Goal: Information Seeking & Learning: Learn about a topic

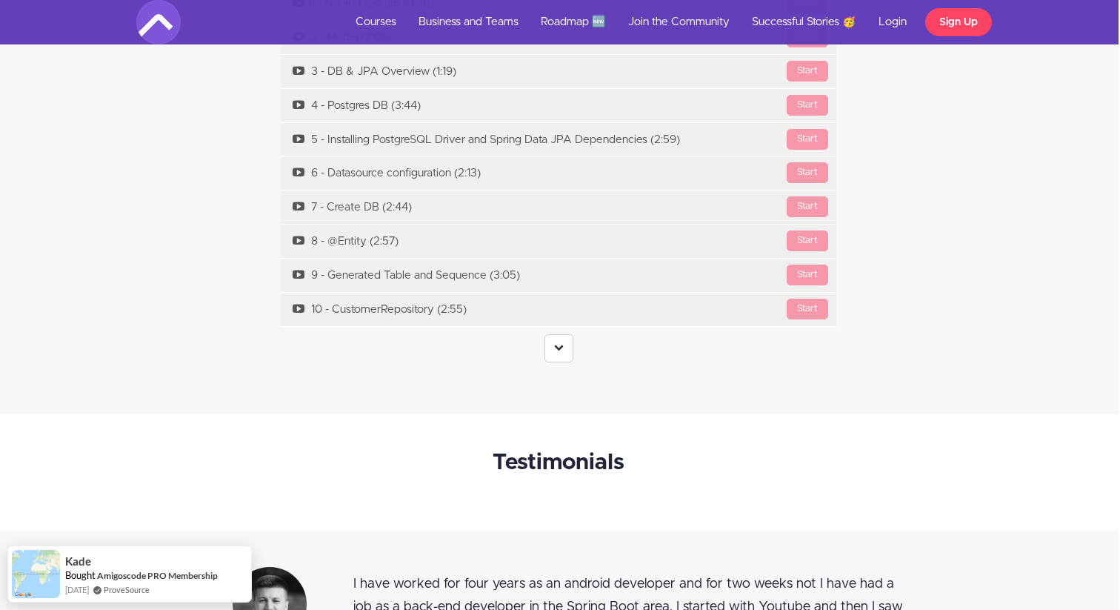
scroll to position [5519, 4]
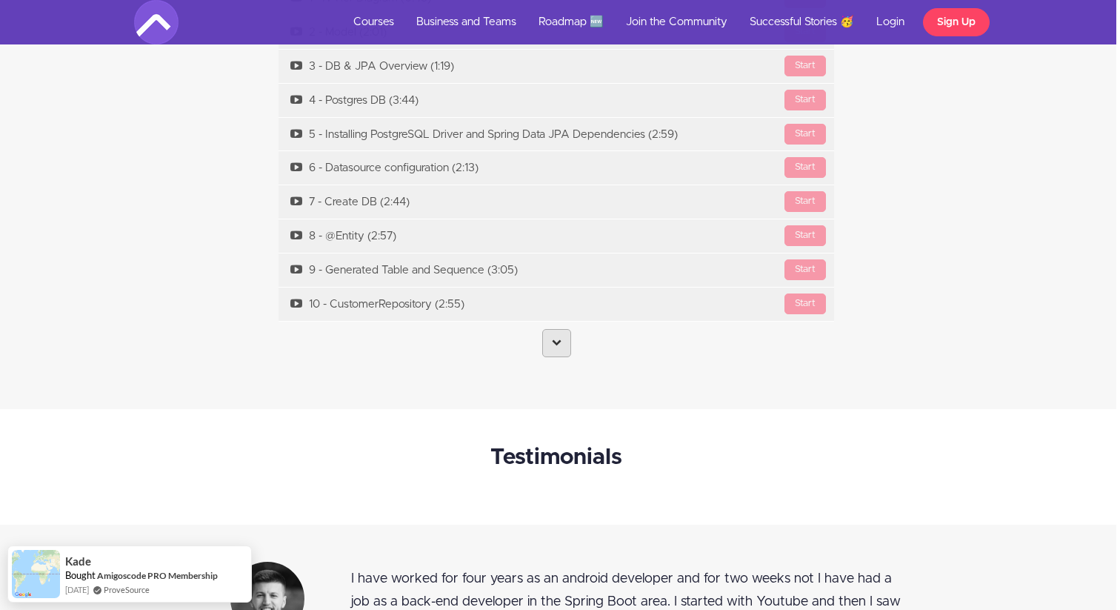
click at [543, 353] on link at bounding box center [556, 343] width 29 height 28
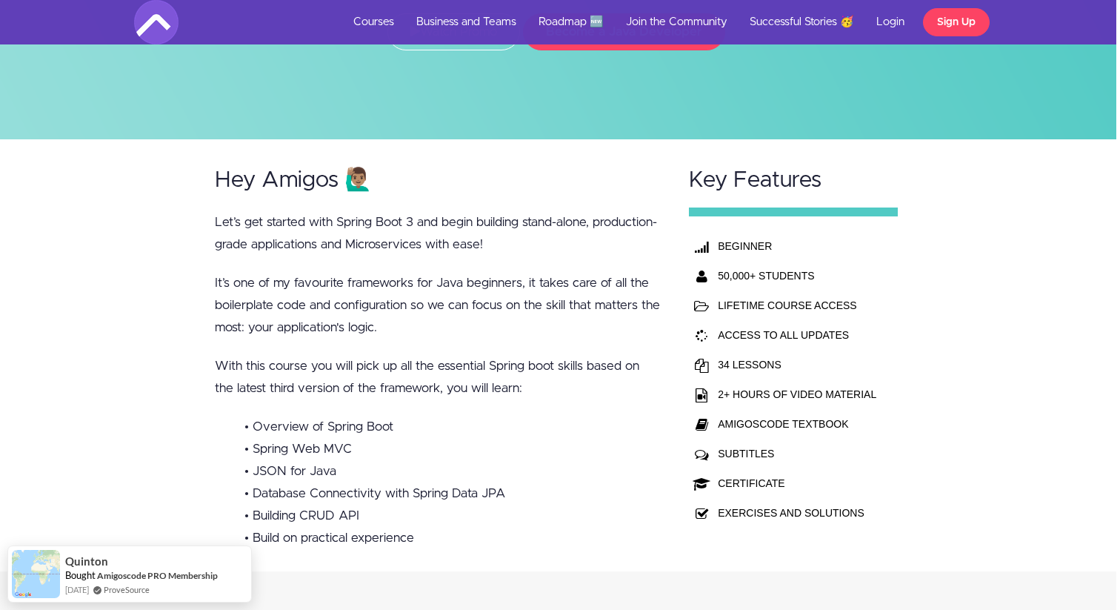
scroll to position [0, 4]
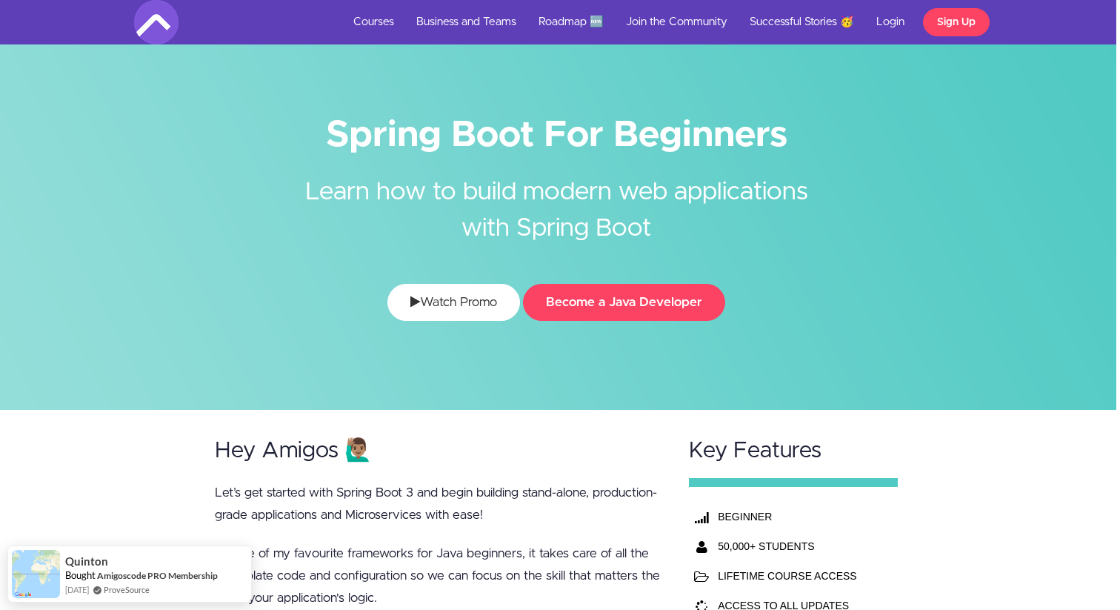
click at [477, 309] on link "Watch Promo" at bounding box center [454, 302] width 133 height 37
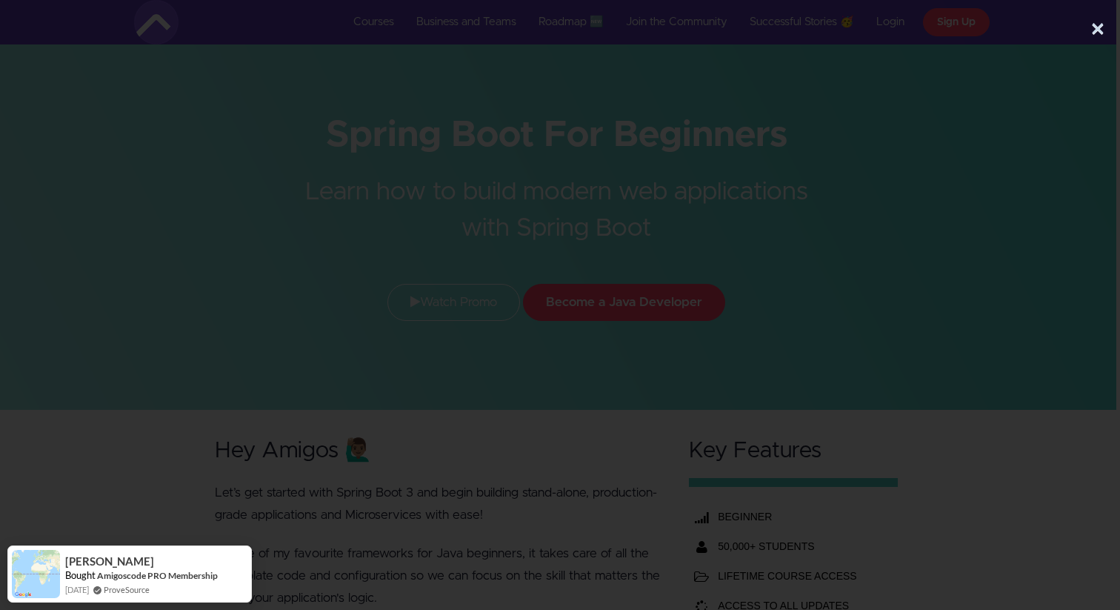
click at [1098, 30] on button "×" at bounding box center [1098, 30] width 15 height 30
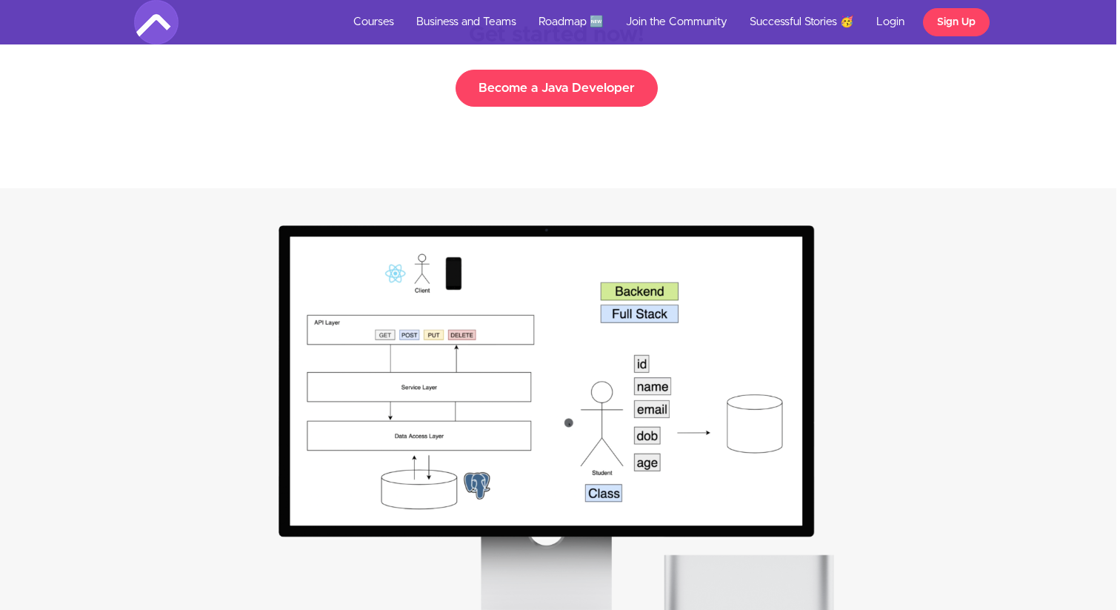
scroll to position [2484, 4]
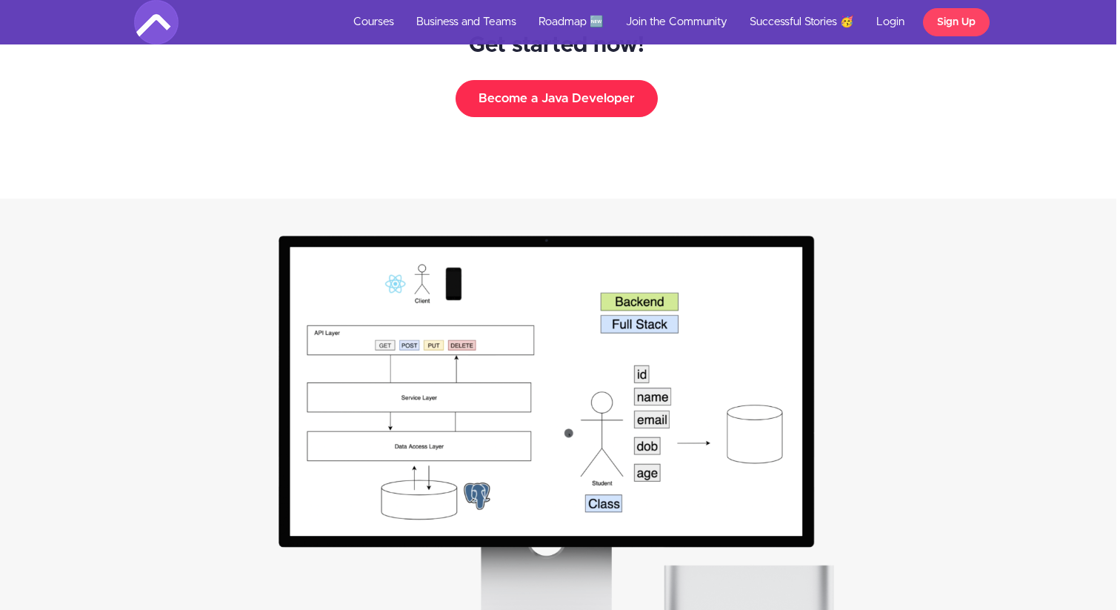
click at [581, 107] on button "Become a Java Developer" at bounding box center [557, 98] width 202 height 37
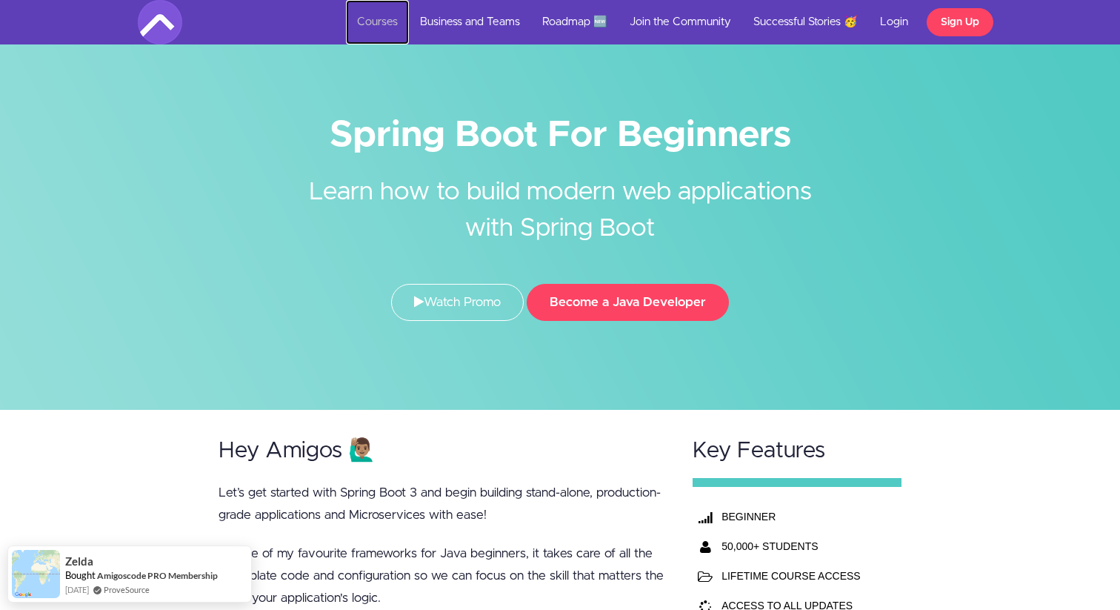
click at [379, 22] on link "Courses" at bounding box center [377, 22] width 63 height 44
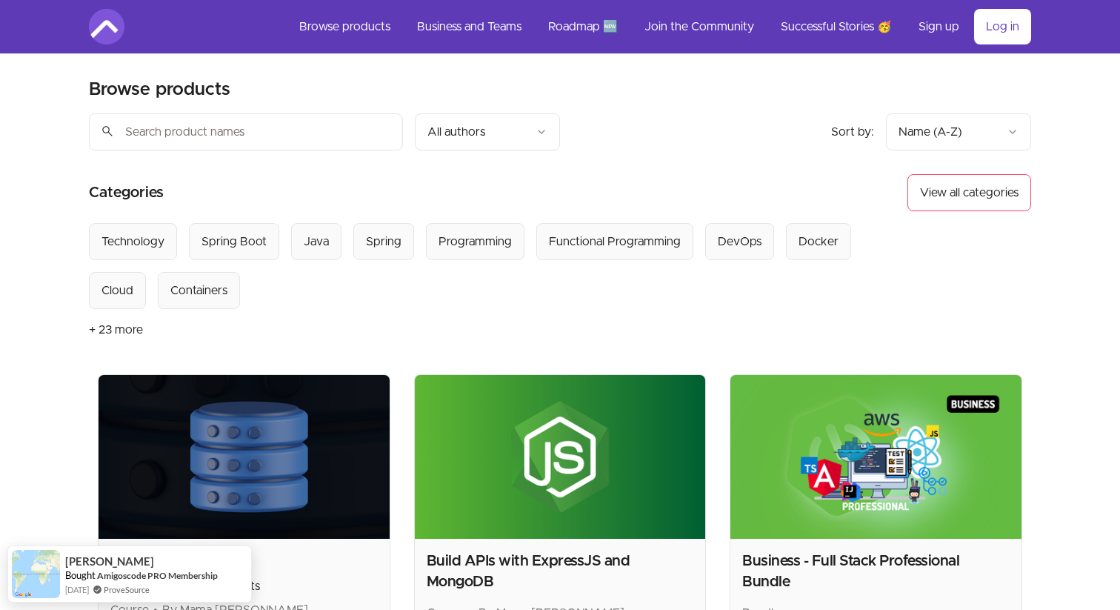
click at [293, 127] on input "search" at bounding box center [246, 131] width 314 height 37
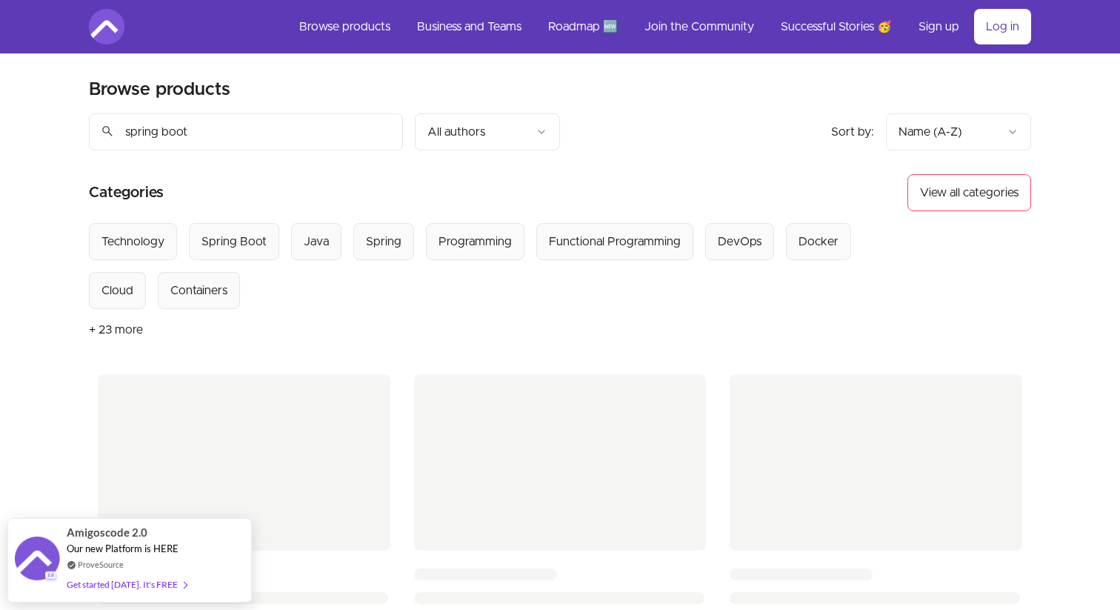
type input "spring boot"
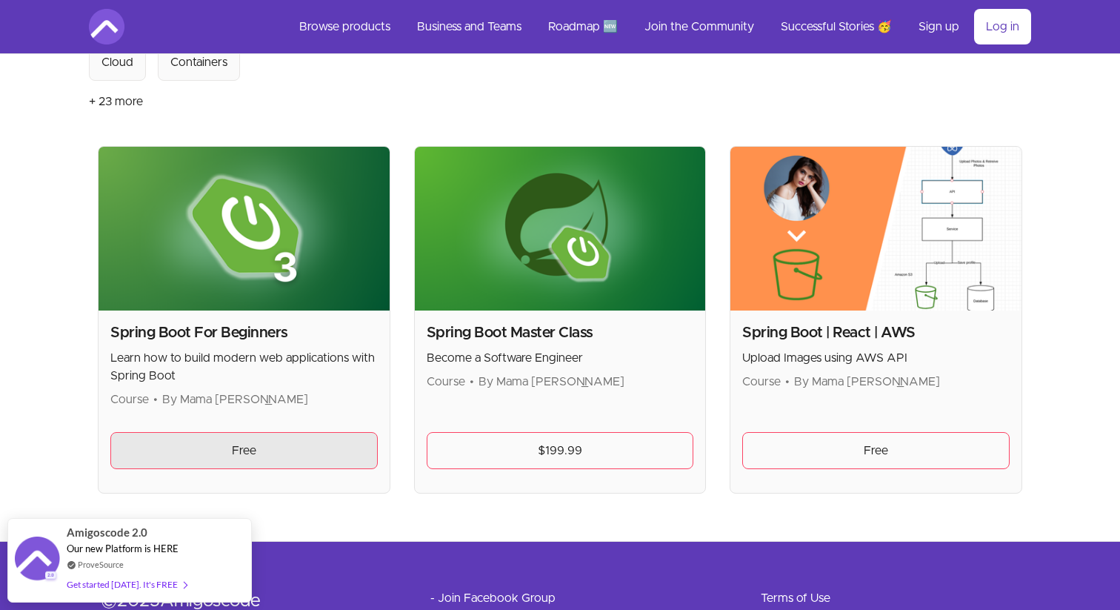
scroll to position [320, 0]
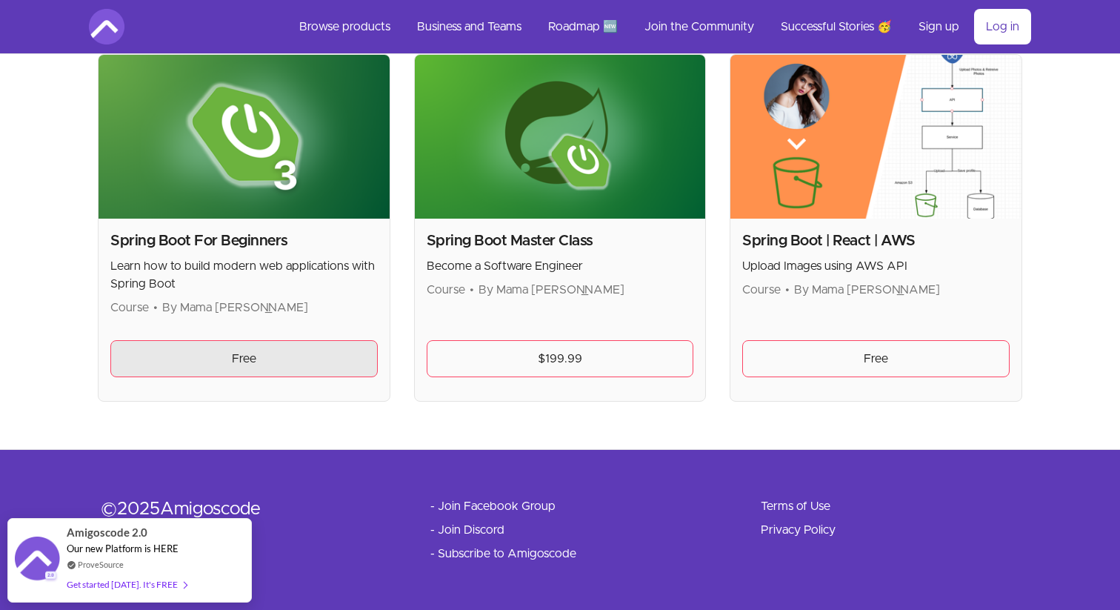
click at [267, 364] on link "Free" at bounding box center [243, 358] width 267 height 37
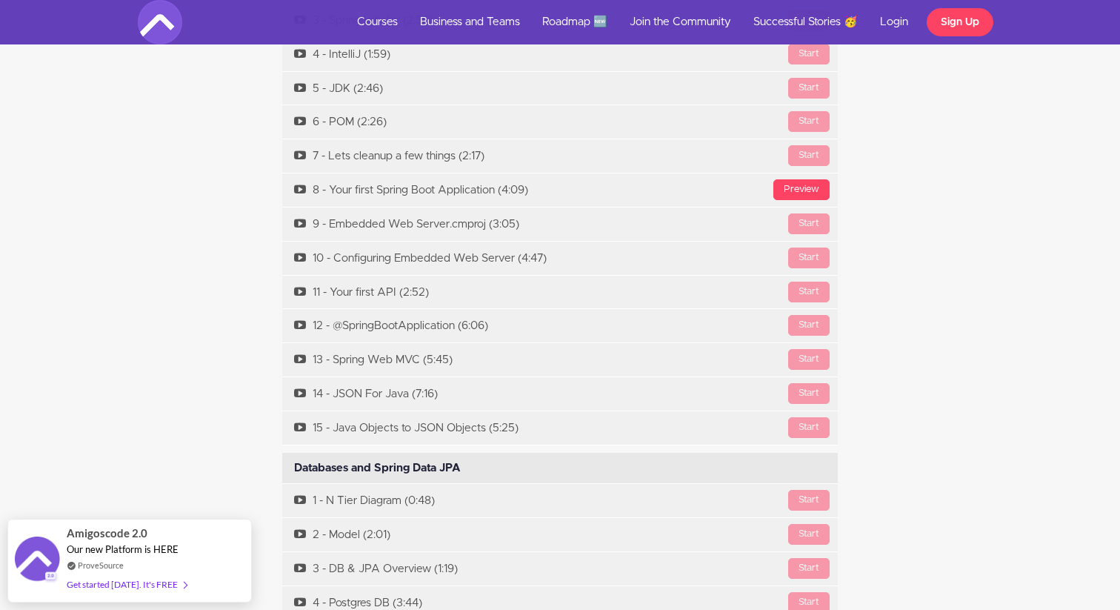
scroll to position [5047, 0]
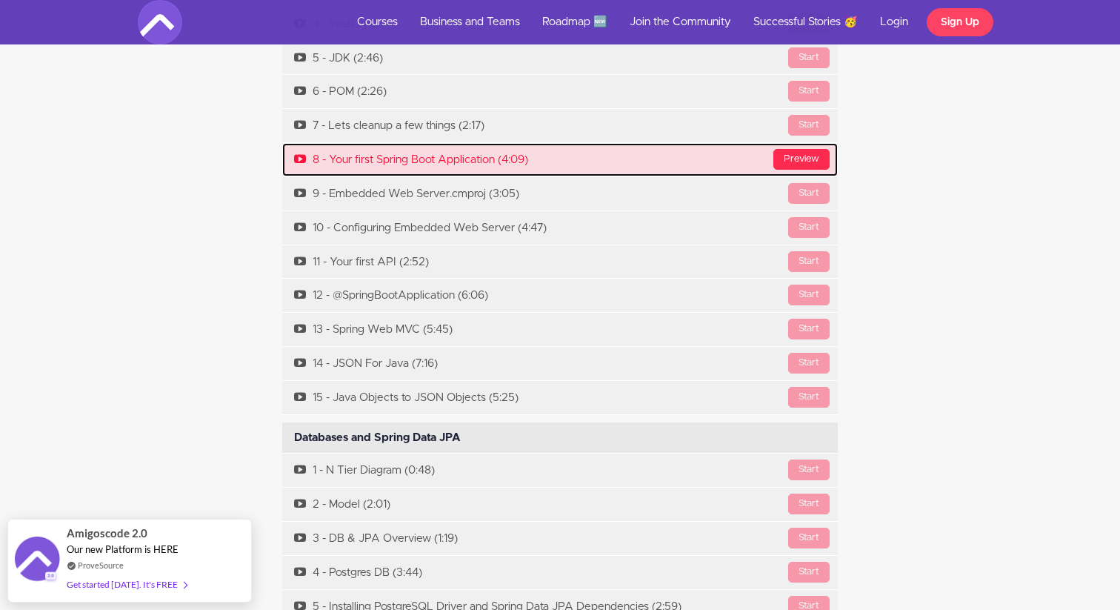
click at [798, 170] on div "Preview" at bounding box center [802, 159] width 56 height 21
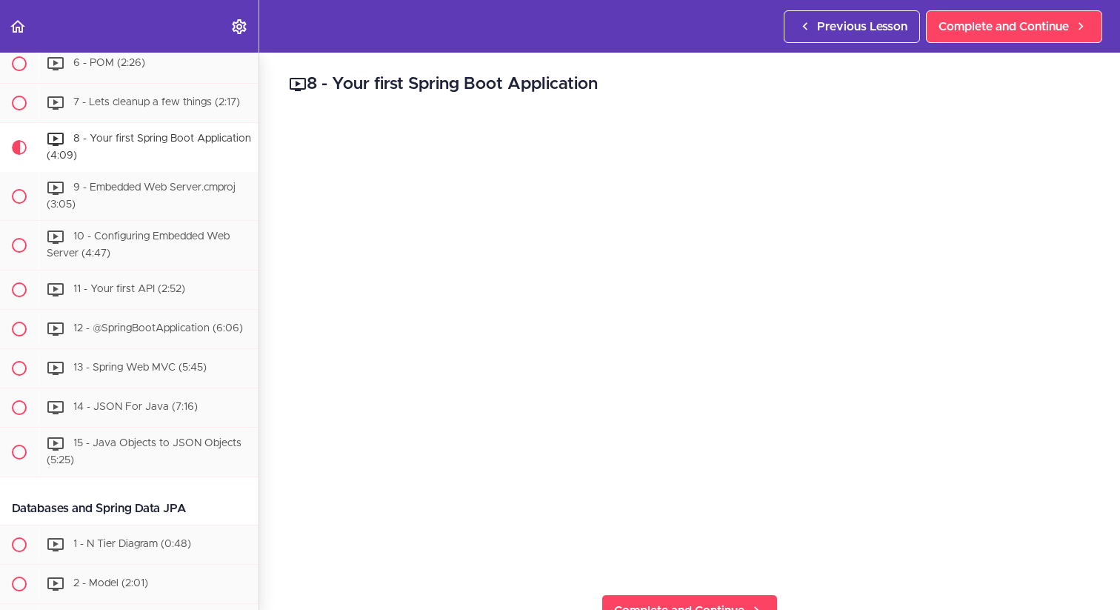
scroll to position [516, 0]
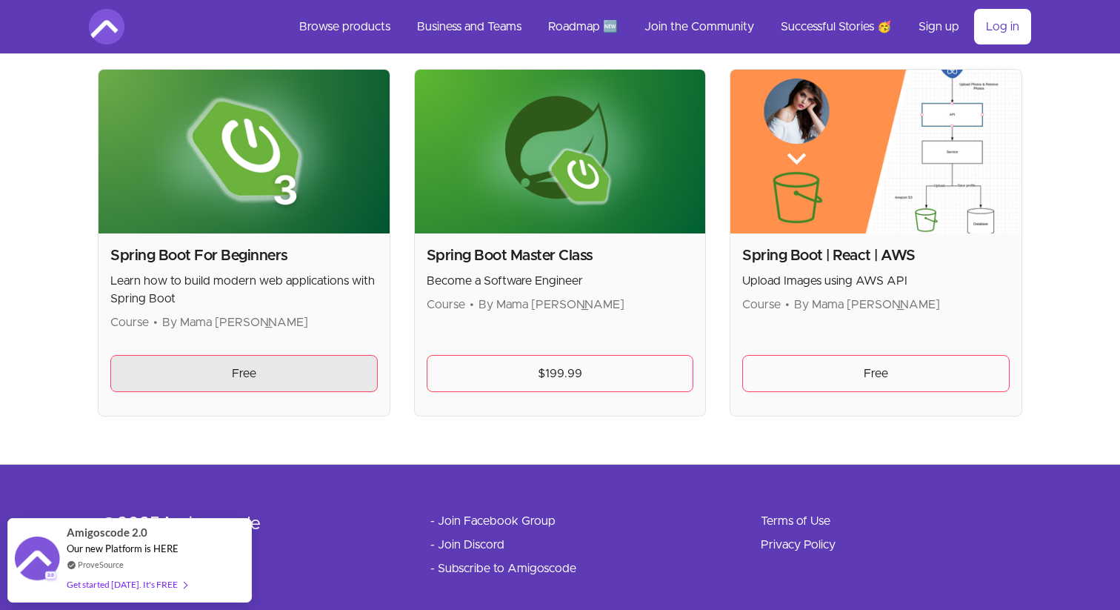
click at [331, 369] on link "Free" at bounding box center [243, 373] width 267 height 37
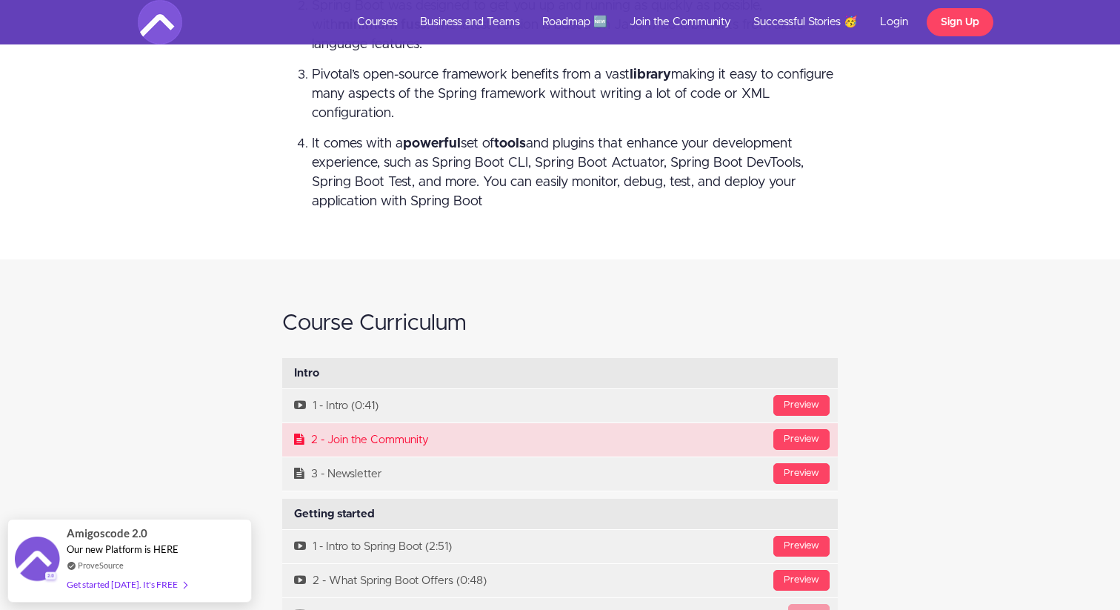
scroll to position [4460, 0]
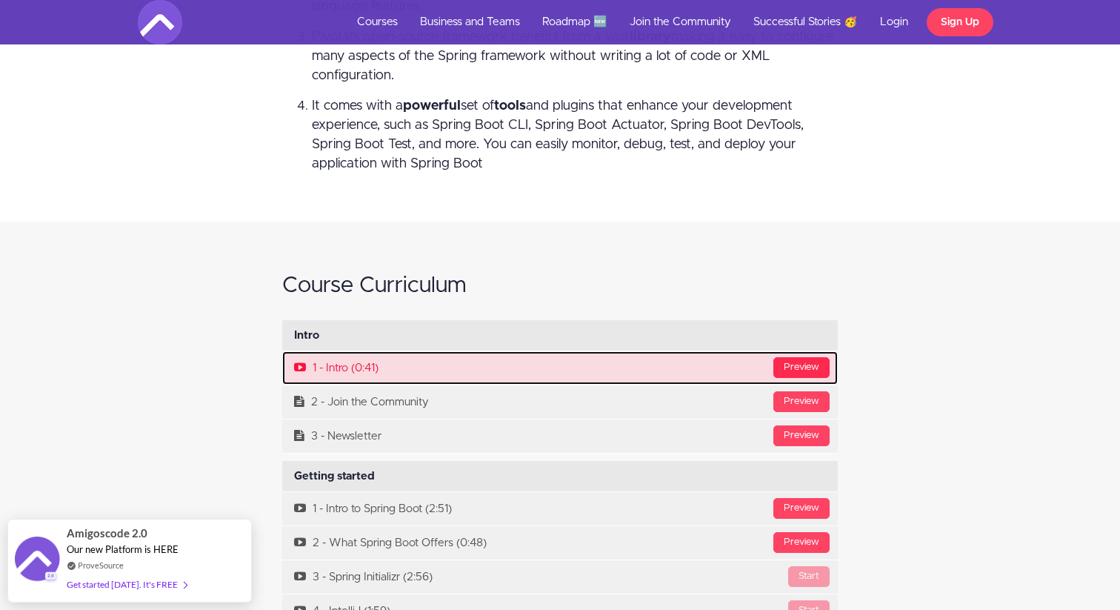
click at [819, 372] on div "Preview" at bounding box center [802, 367] width 56 height 21
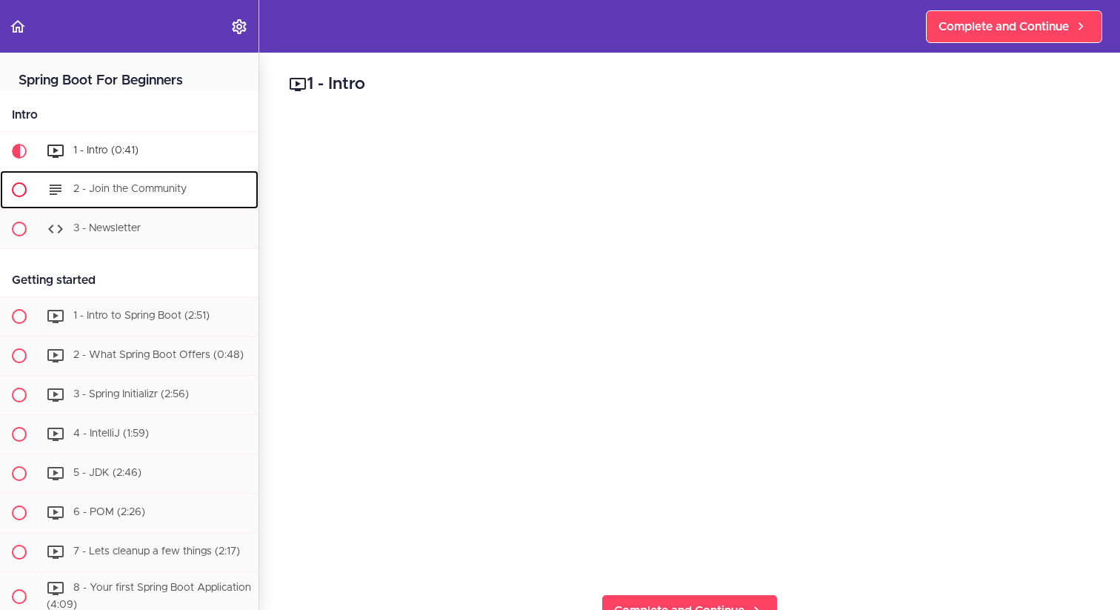
click at [142, 198] on div "2 - Join the Community" at bounding box center [149, 189] width 220 height 33
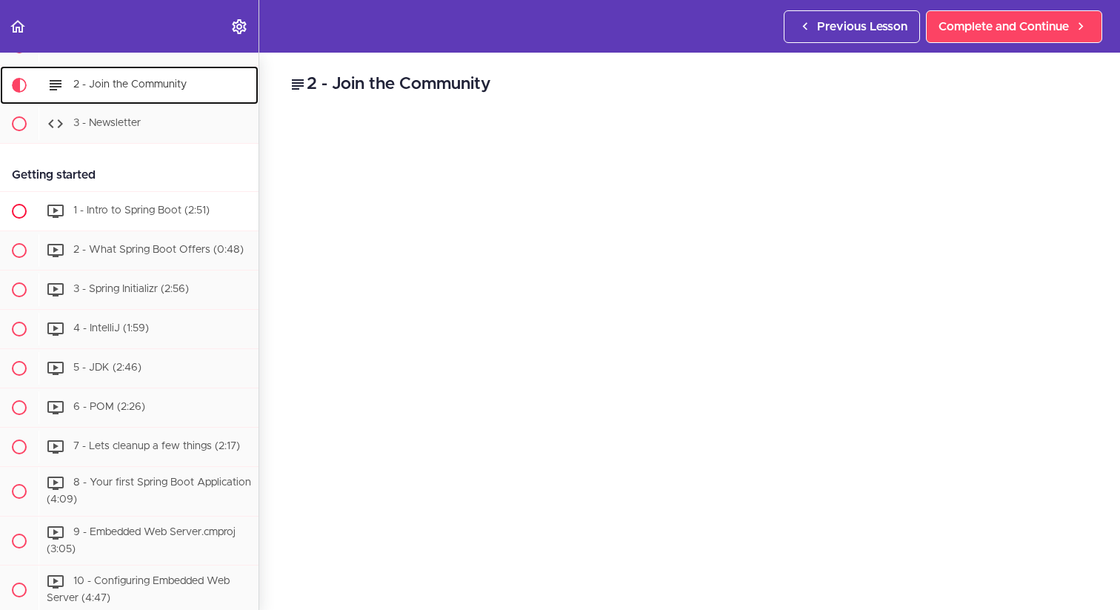
scroll to position [115, 0]
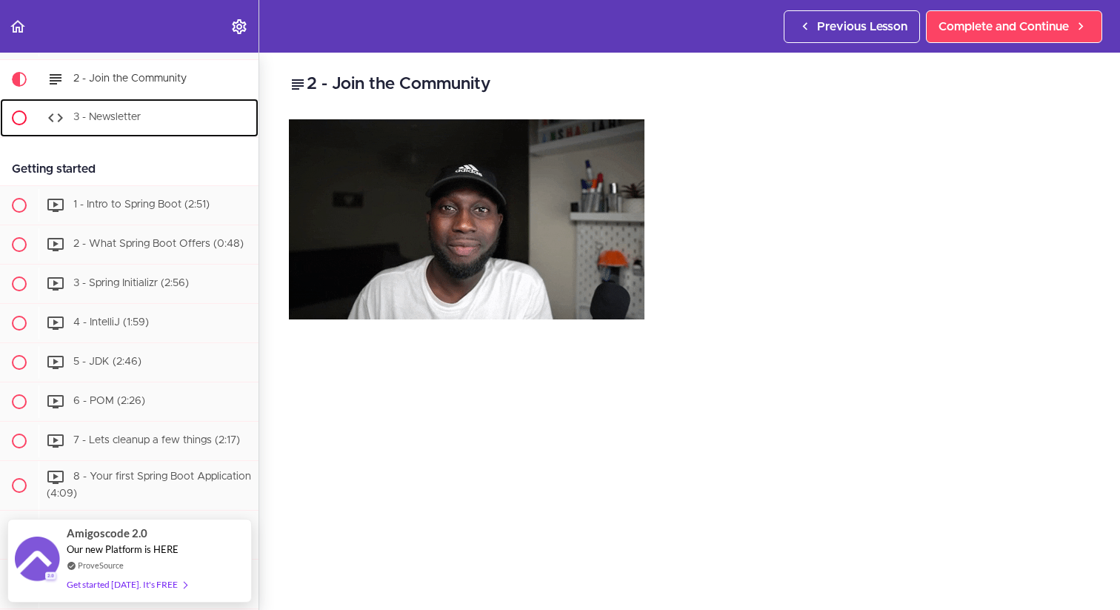
click at [139, 120] on span "3 - Newsletter" at bounding box center [106, 117] width 67 height 10
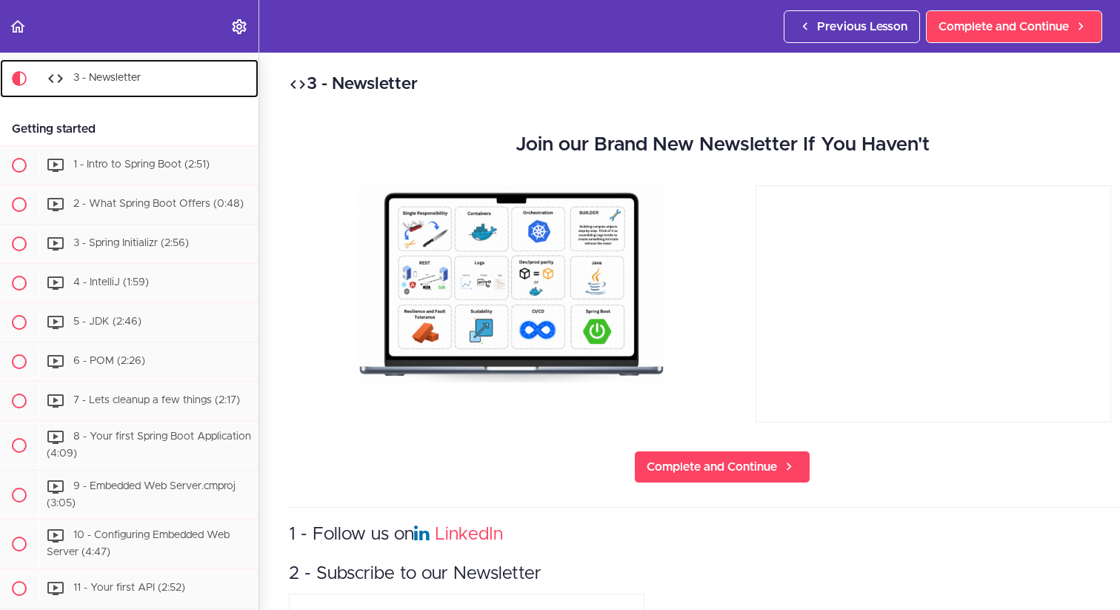
scroll to position [158, 0]
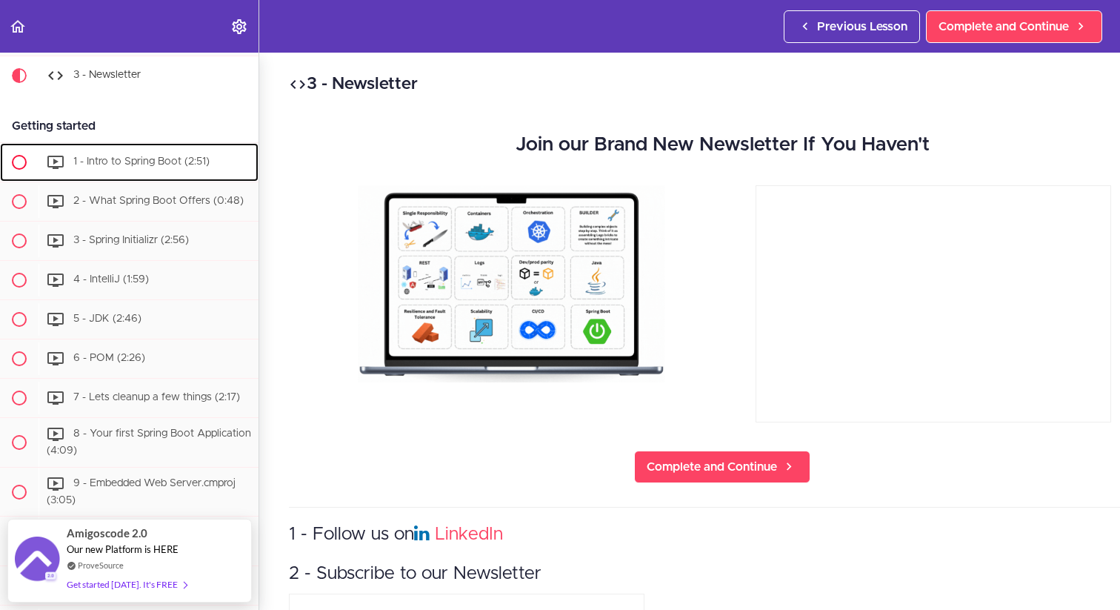
click at [144, 159] on span "1 - Intro to Spring Boot (2:51)" at bounding box center [141, 161] width 136 height 10
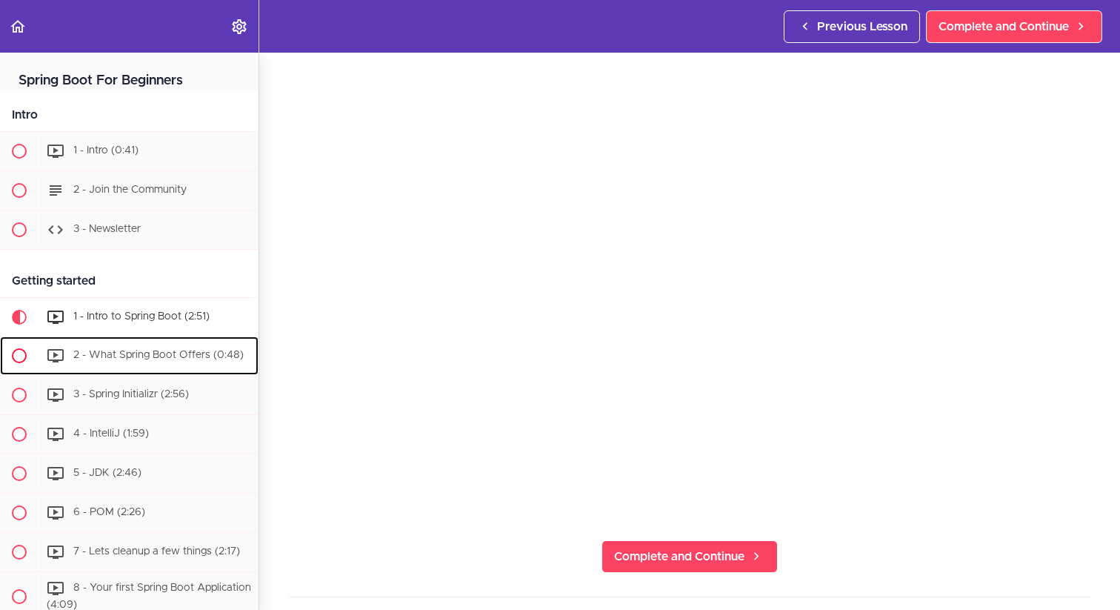
click at [184, 351] on span "2 - What Spring Boot Offers (0:48)" at bounding box center [158, 355] width 170 height 10
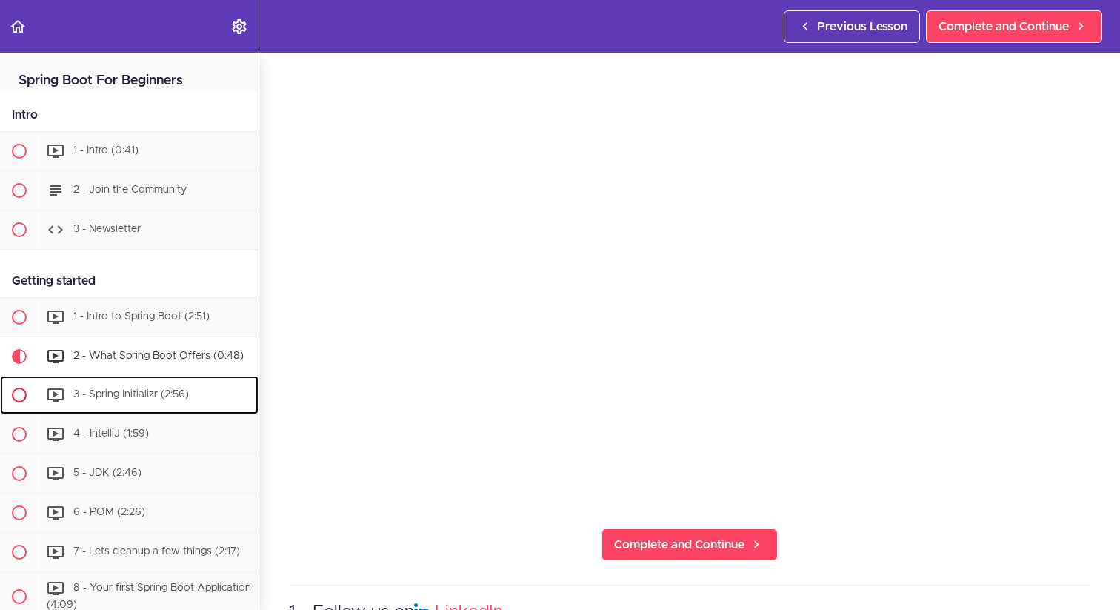
click at [196, 397] on div "3 - Spring Initializr (2:56)" at bounding box center [149, 395] width 220 height 33
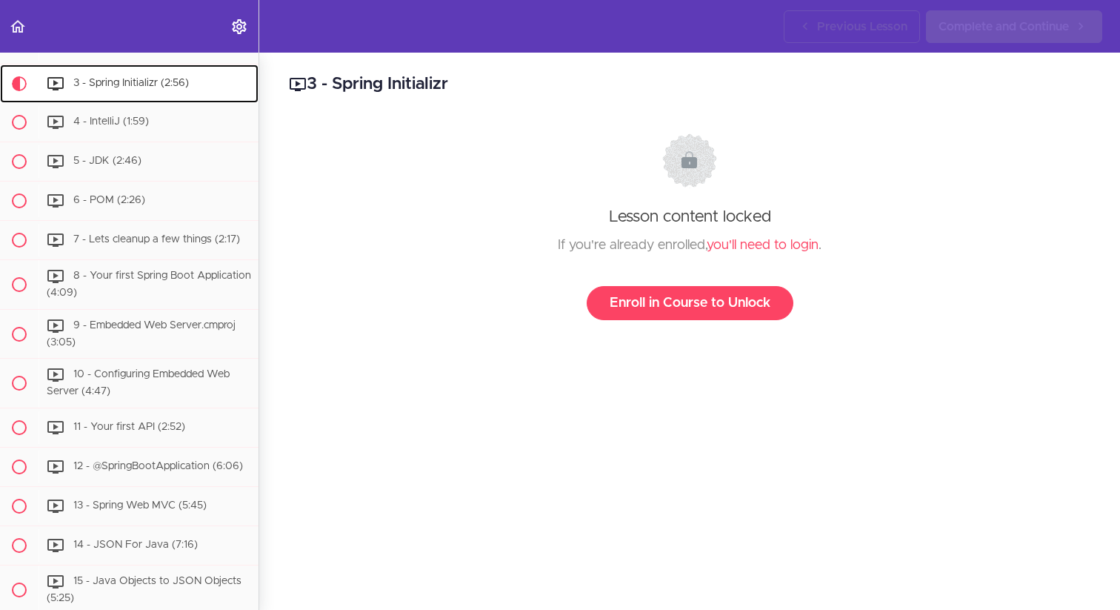
scroll to position [320, 0]
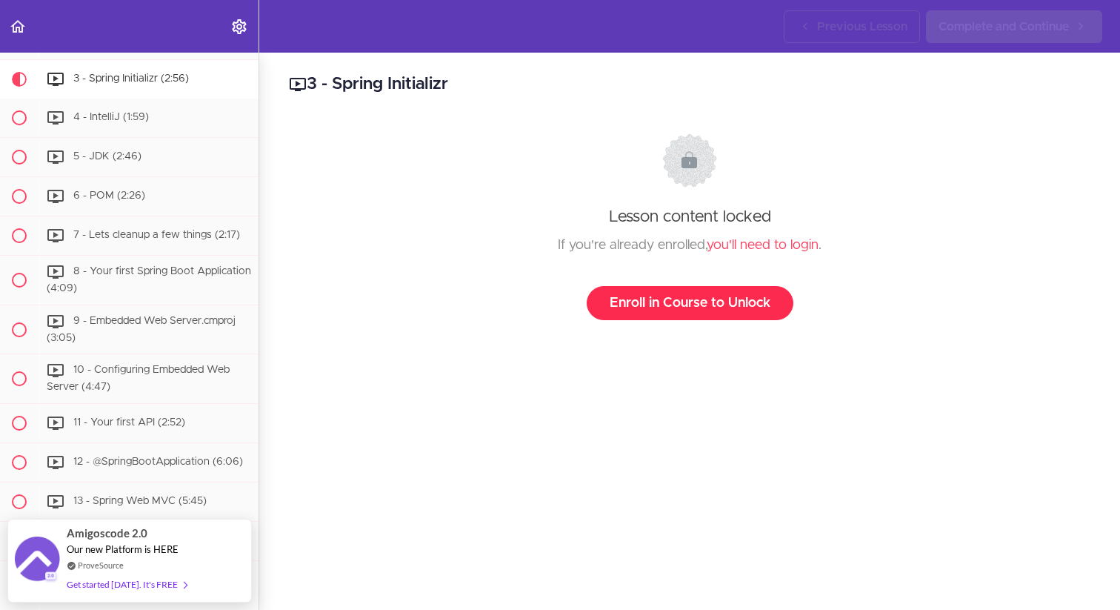
click at [705, 300] on link "Enroll in Course to Unlock" at bounding box center [690, 303] width 207 height 34
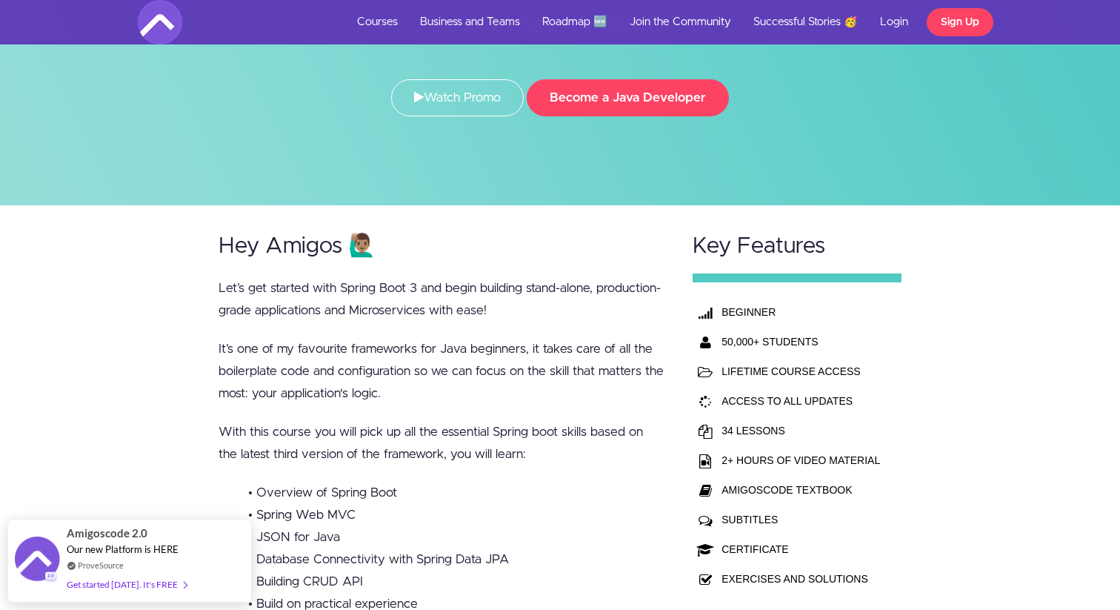
scroll to position [209, 0]
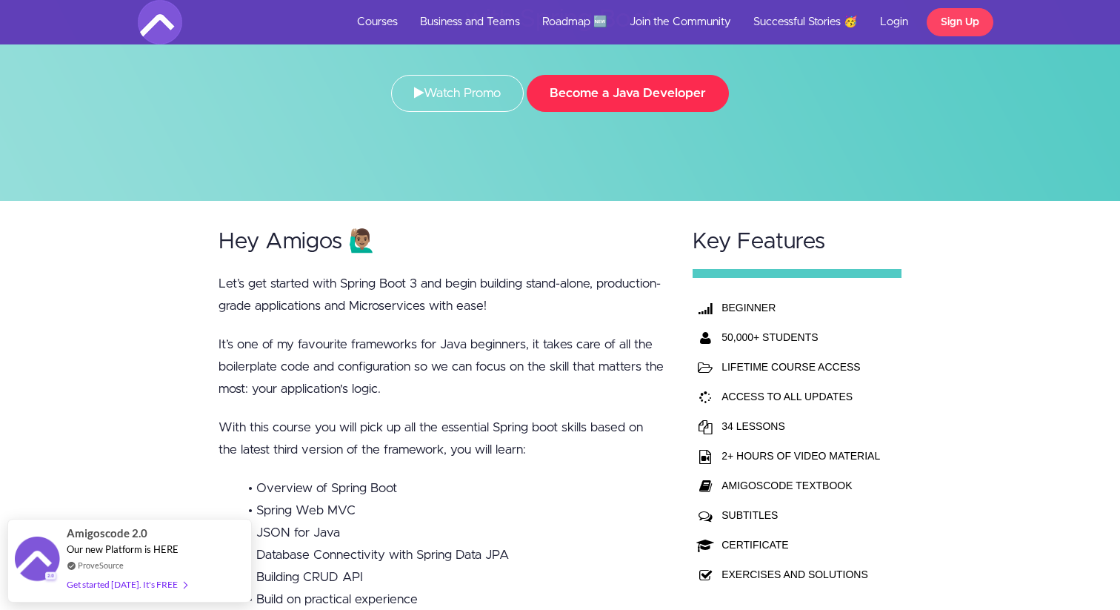
click at [640, 104] on button "Become a Java Developer" at bounding box center [628, 93] width 202 height 37
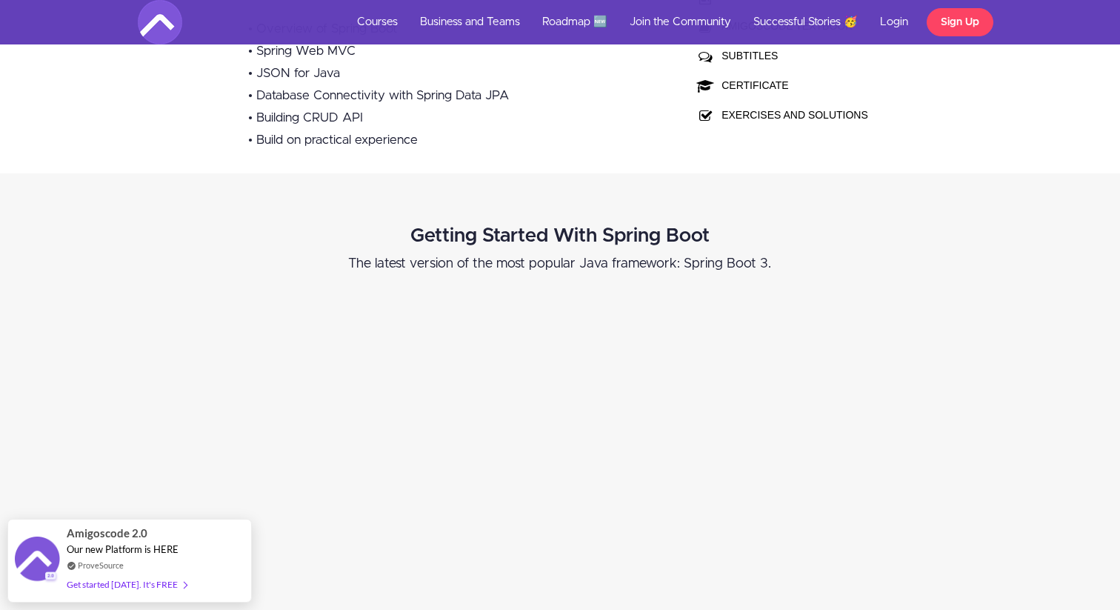
scroll to position [693, 0]
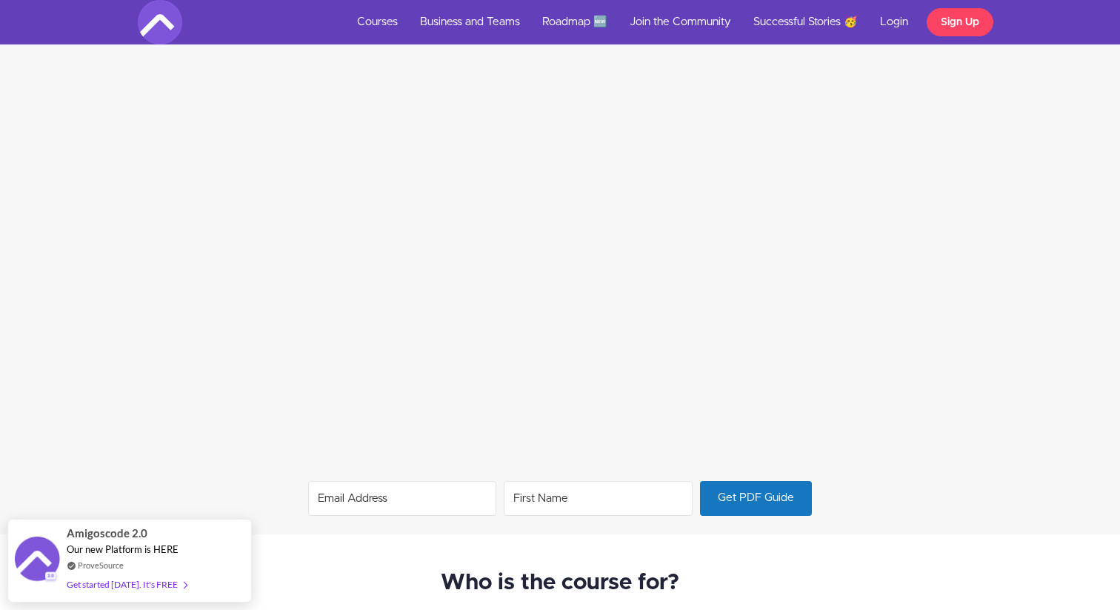
scroll to position [1002, 0]
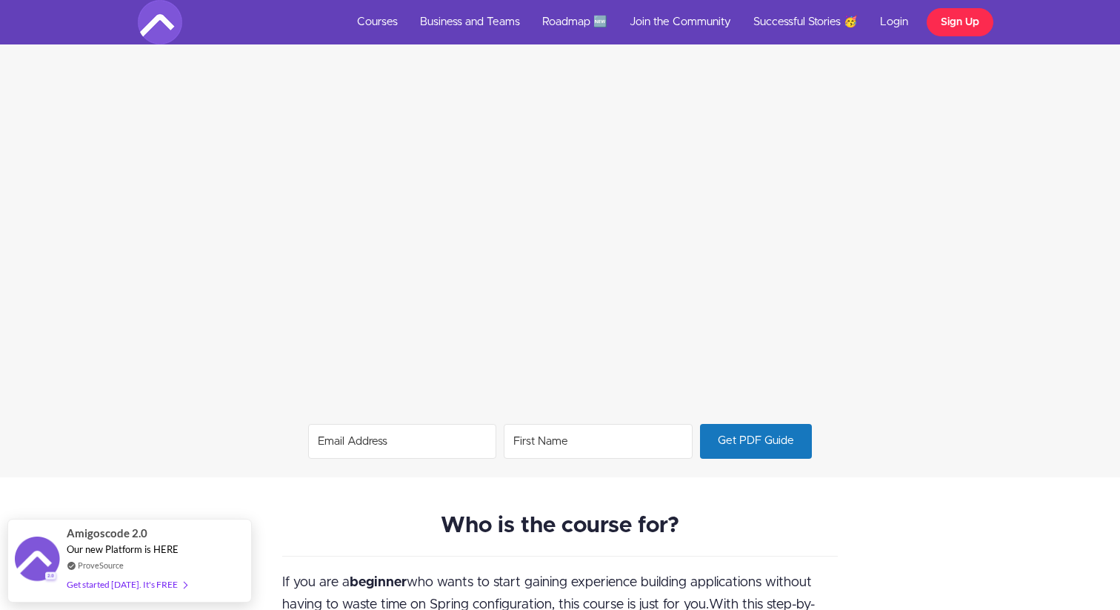
click at [962, 30] on link "Sign Up" at bounding box center [960, 22] width 67 height 28
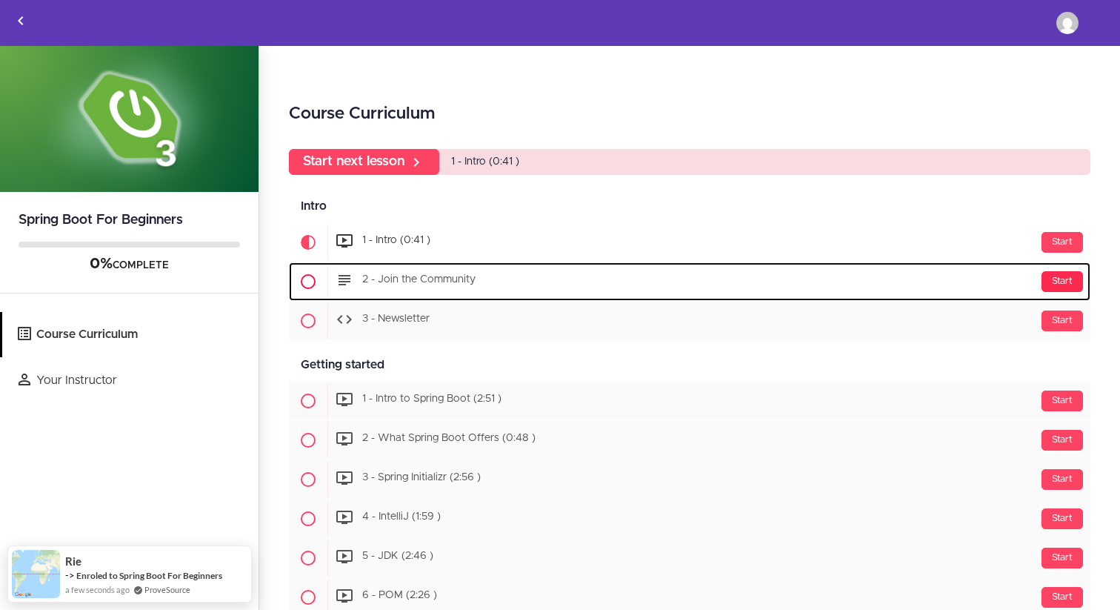
click at [1065, 282] on div "Start" at bounding box center [1062, 281] width 41 height 21
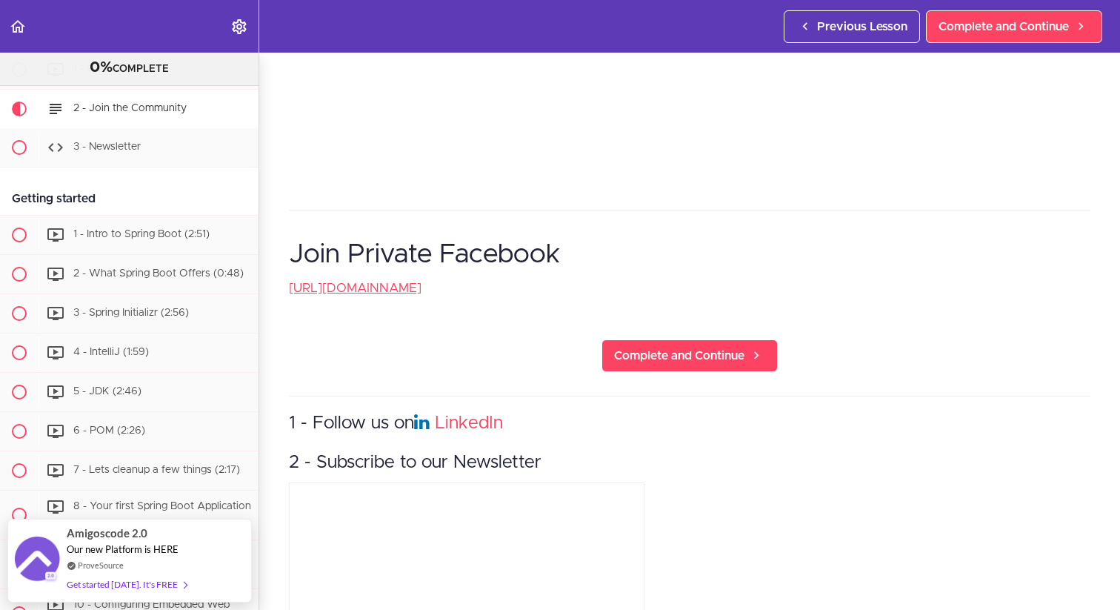
scroll to position [651, 0]
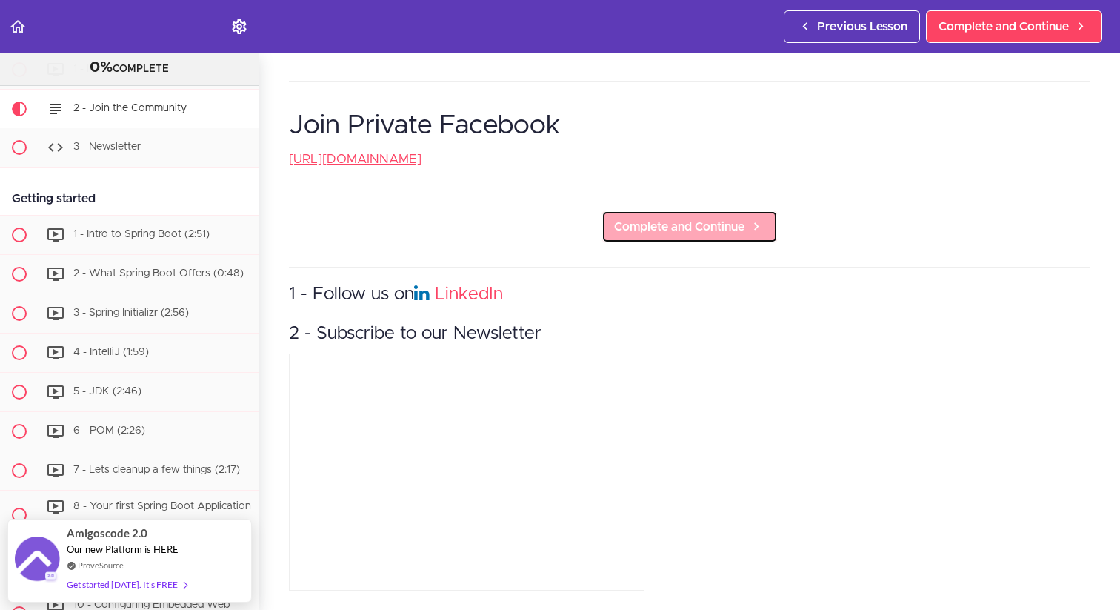
click at [710, 228] on span "Complete and Continue" at bounding box center [679, 227] width 130 height 18
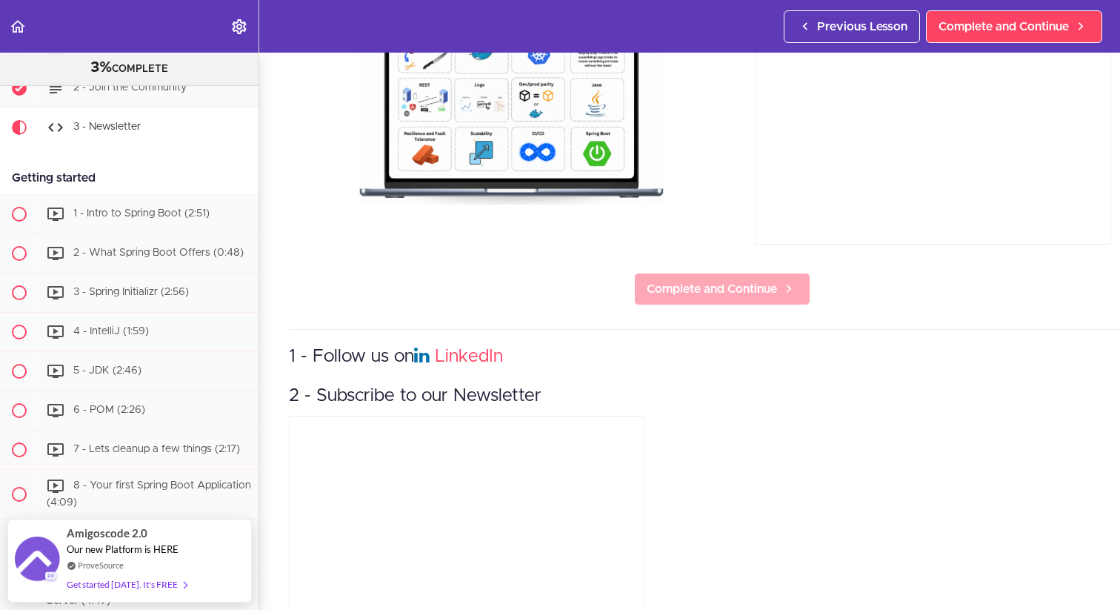
scroll to position [227, 0]
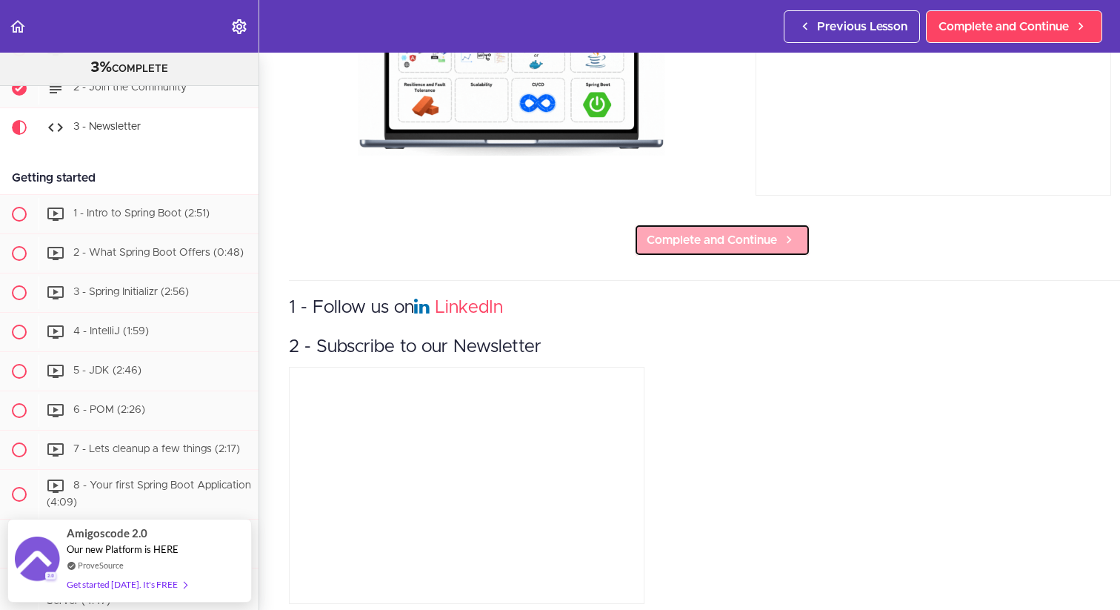
click at [733, 239] on span "Complete and Continue" at bounding box center [712, 240] width 130 height 18
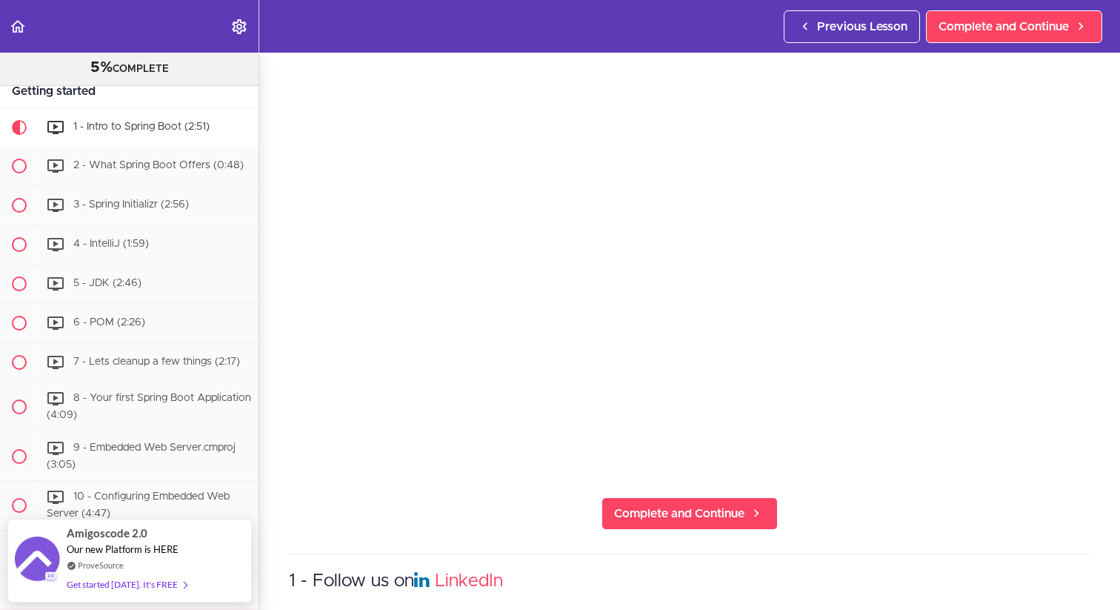
scroll to position [160, 0]
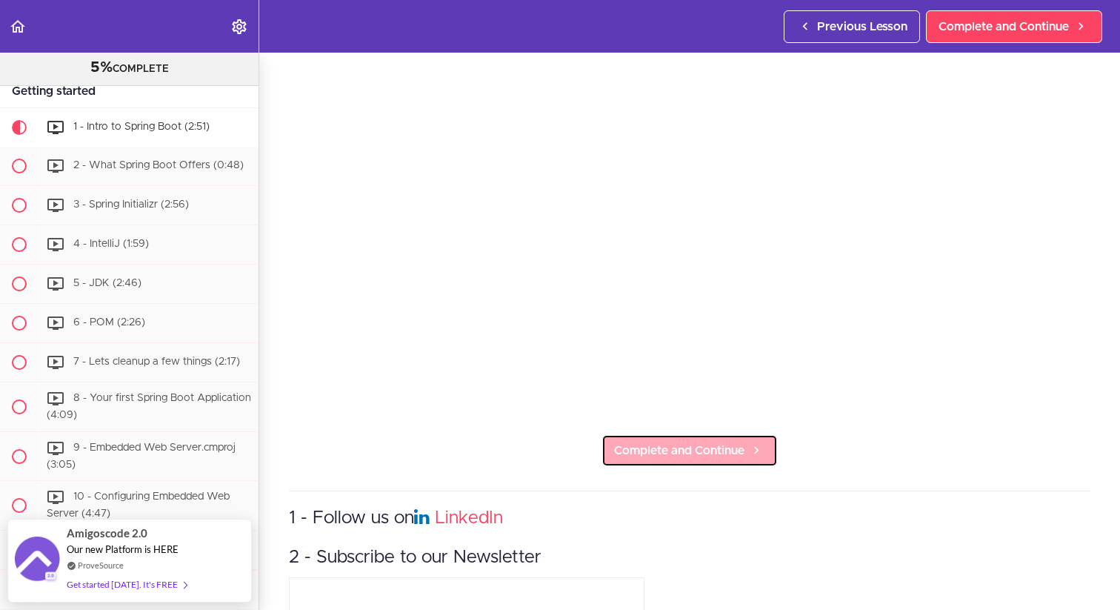
click at [719, 449] on span "Complete and Continue" at bounding box center [679, 451] width 130 height 18
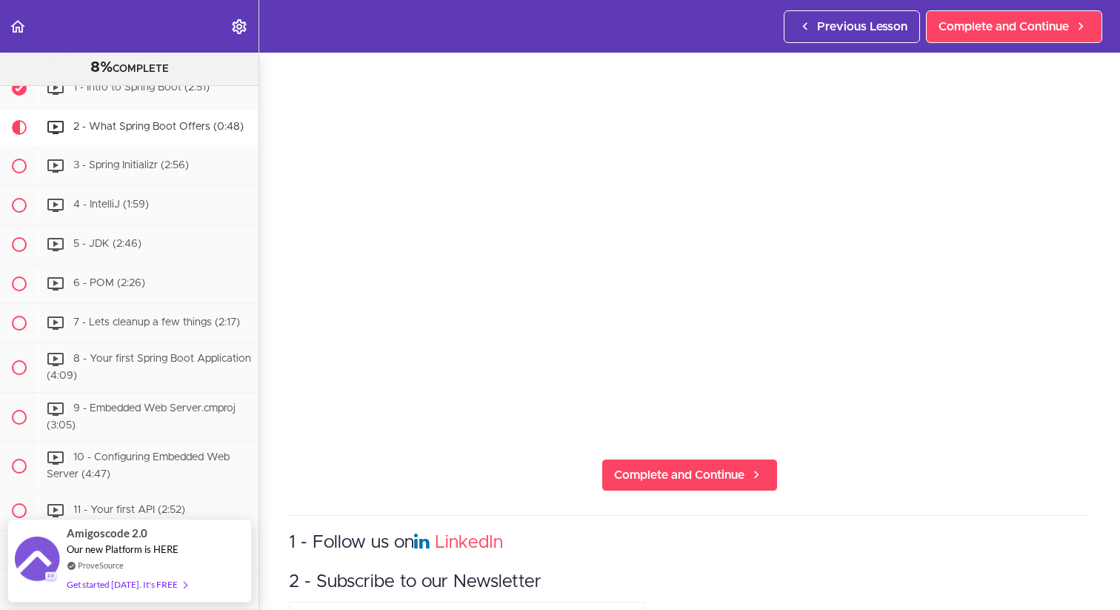
scroll to position [138, 0]
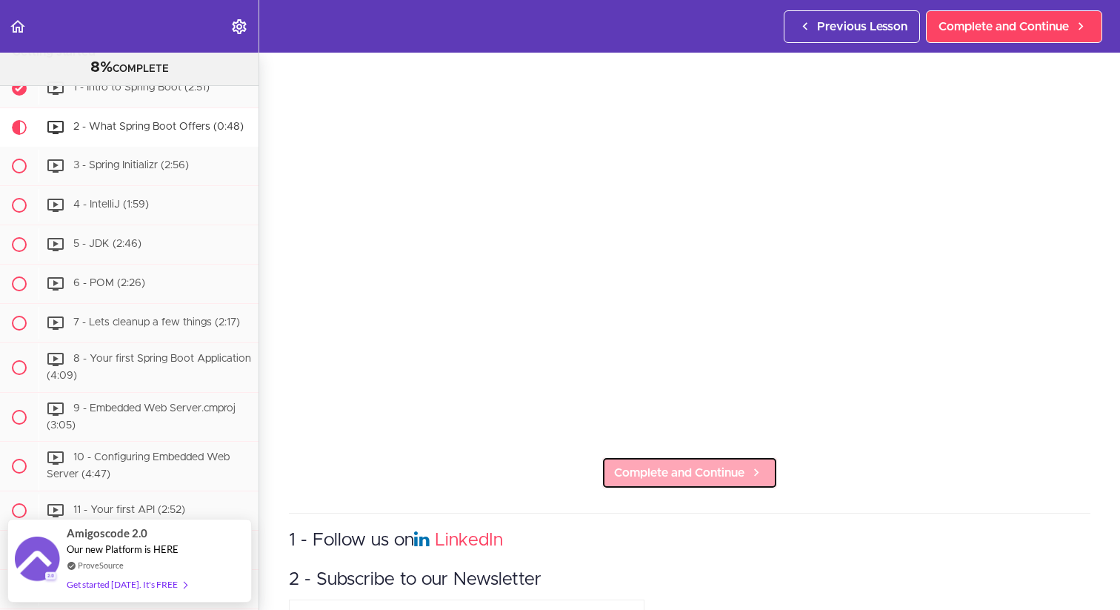
click at [718, 481] on link "Complete and Continue" at bounding box center [690, 472] width 176 height 33
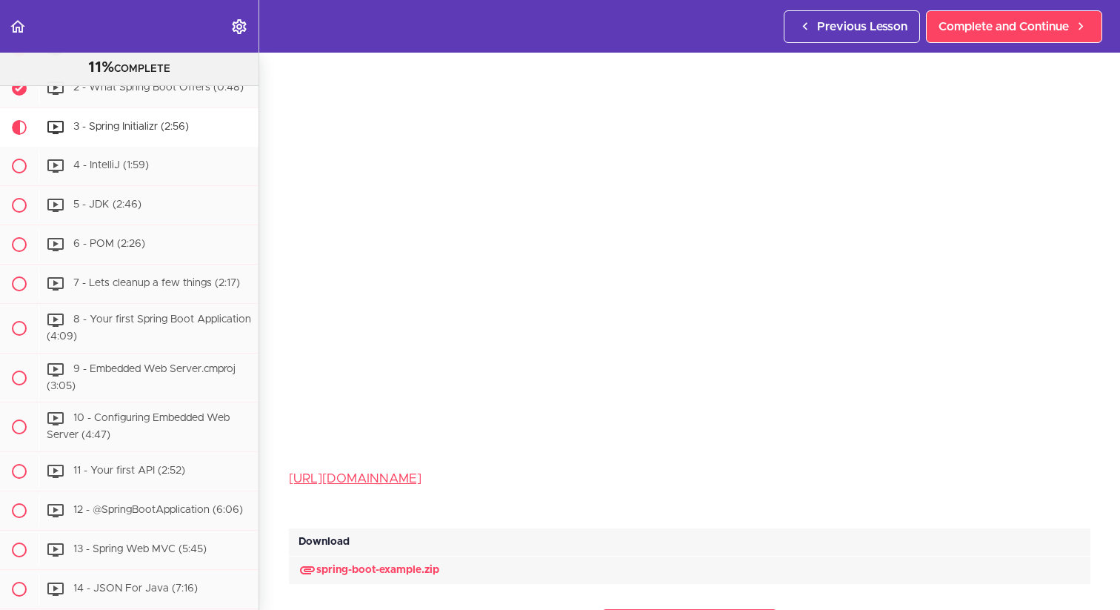
scroll to position [157, 0]
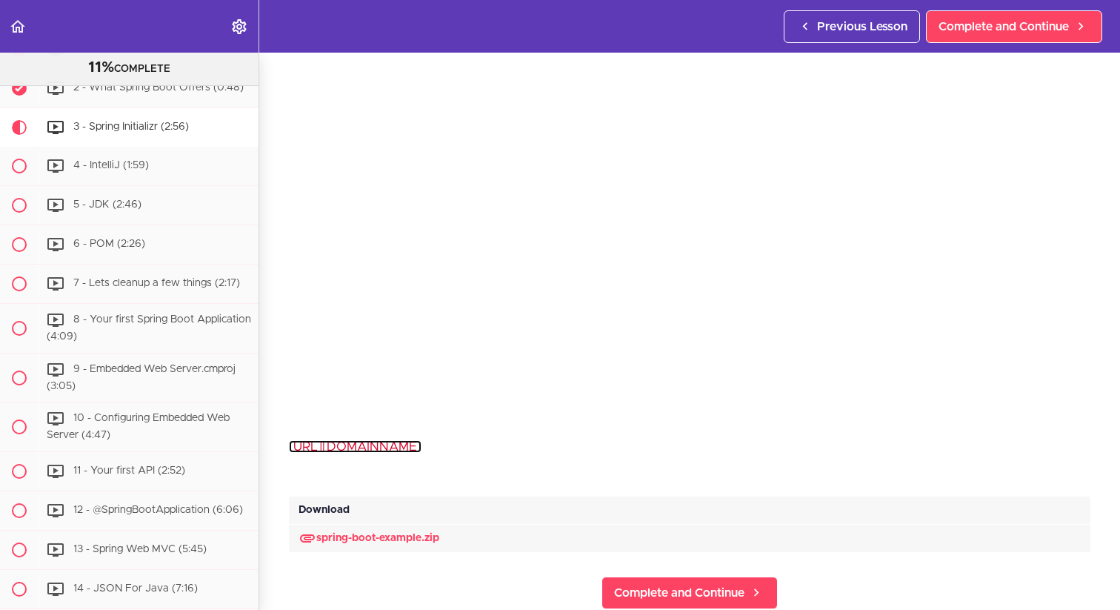
click at [382, 446] on link "https://start.spring.io/" at bounding box center [355, 446] width 133 height 13
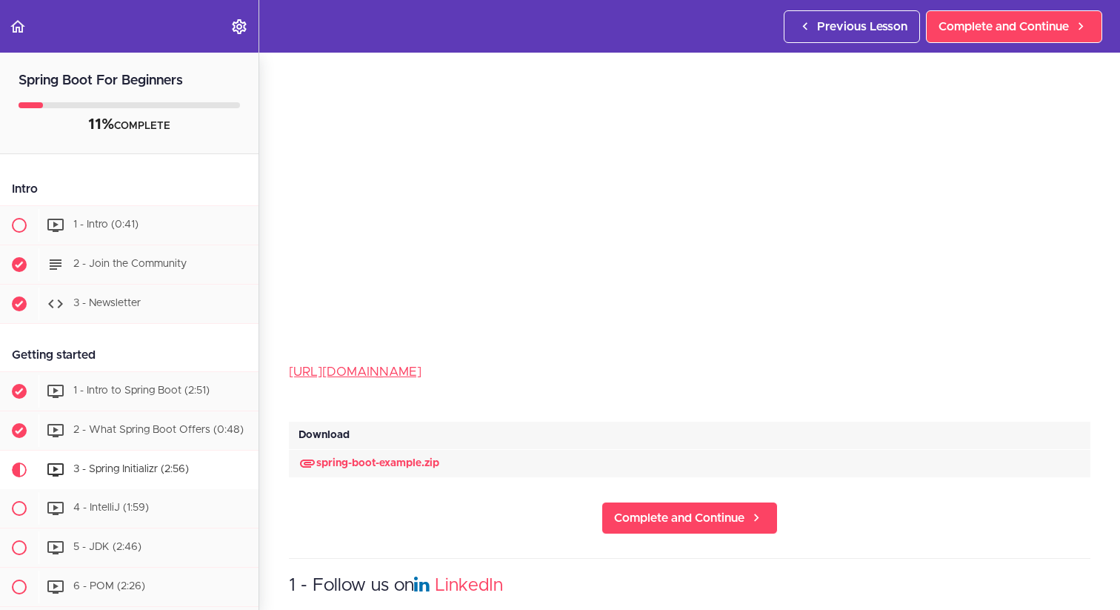
scroll to position [243, 0]
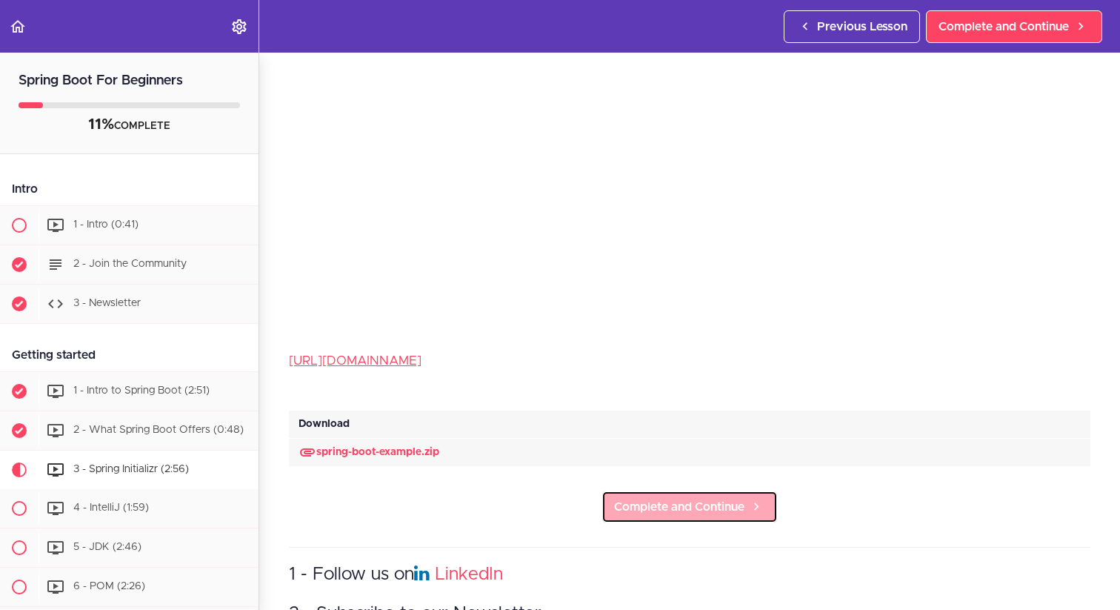
click at [661, 508] on span "Complete and Continue" at bounding box center [679, 507] width 130 height 18
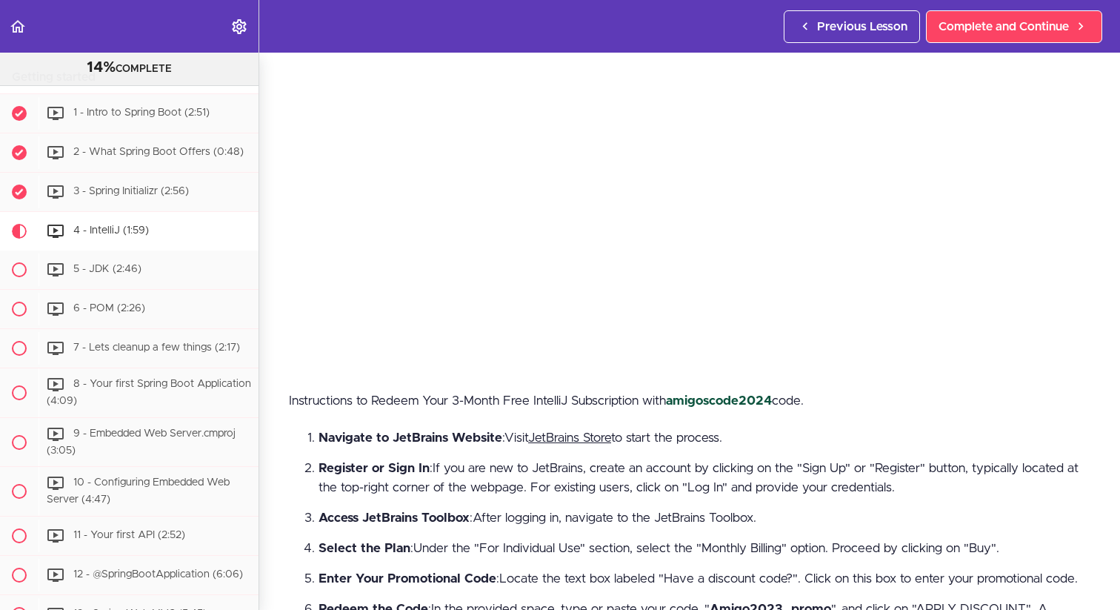
scroll to position [209, 0]
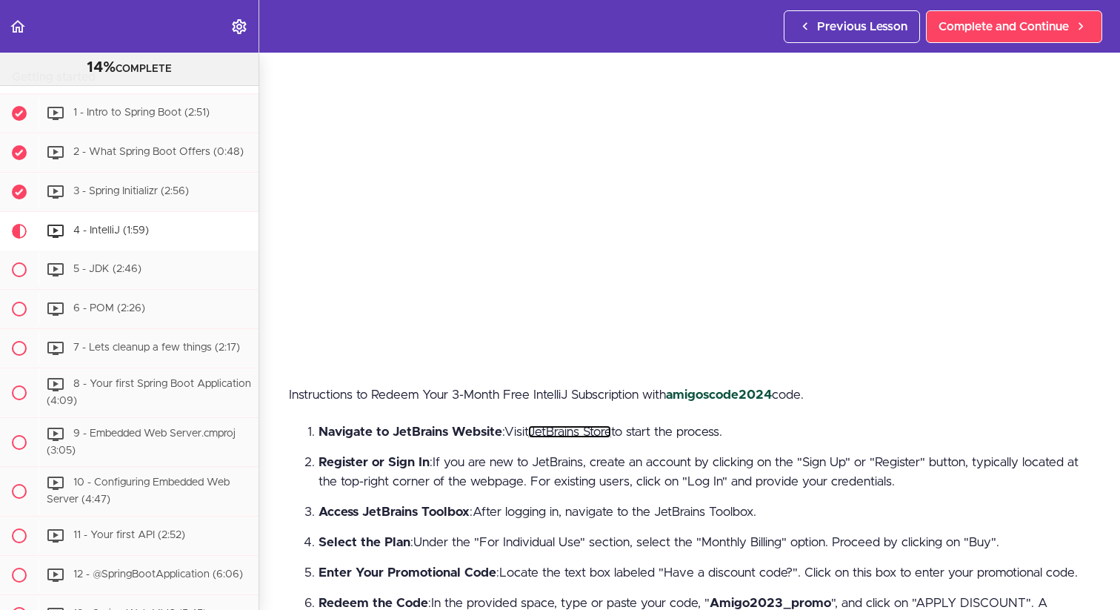
click at [579, 430] on link "JetBrains Store" at bounding box center [569, 431] width 83 height 13
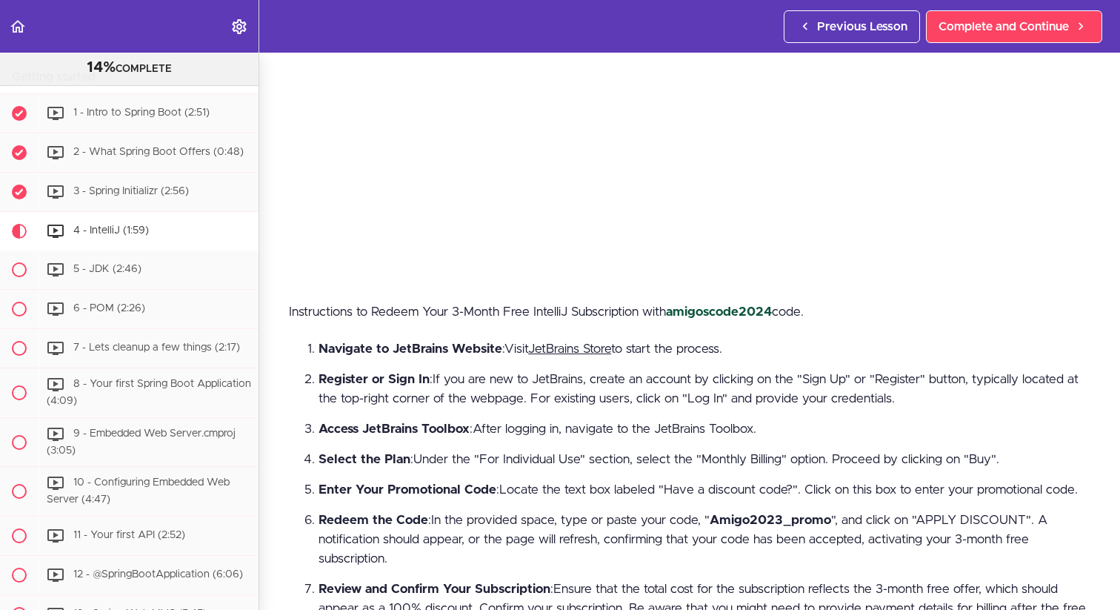
scroll to position [354, 0]
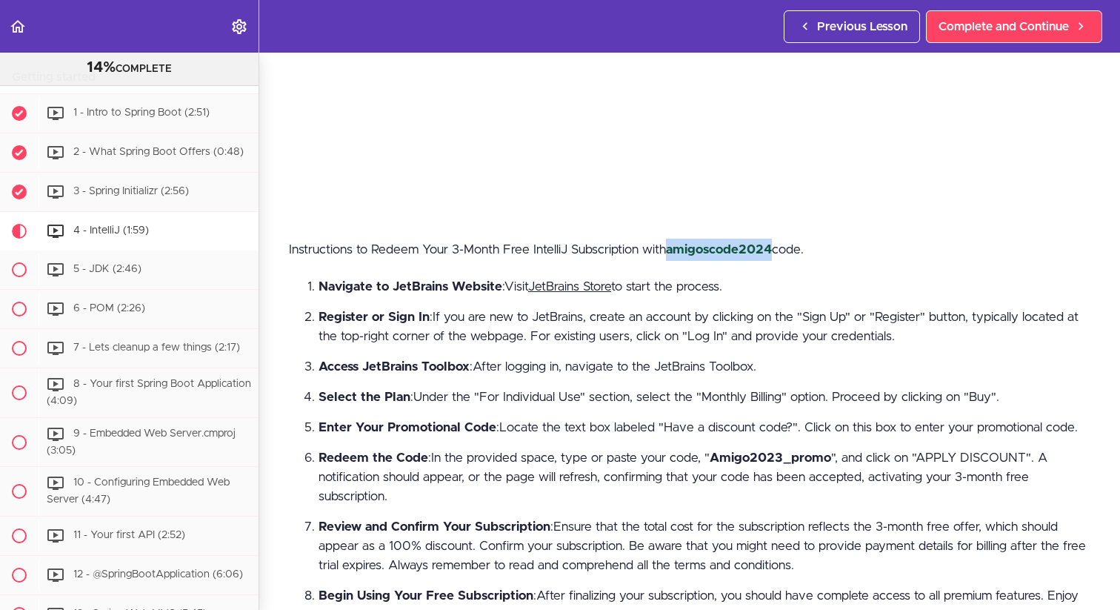
drag, startPoint x: 672, startPoint y: 248, endPoint x: 778, endPoint y: 247, distance: 106.0
click at [778, 247] on p "Instructions to Redeem Your 3-Month Free IntelliJ Subscription with amigoscode2…" at bounding box center [690, 250] width 802 height 22
copy p "amigoscode2024"
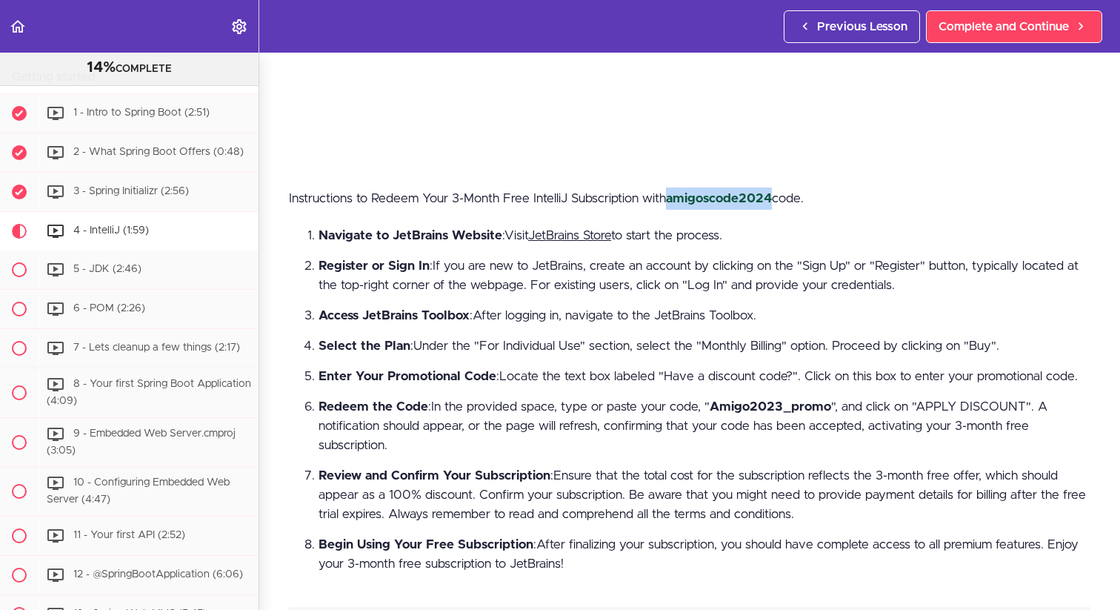
scroll to position [410, 0]
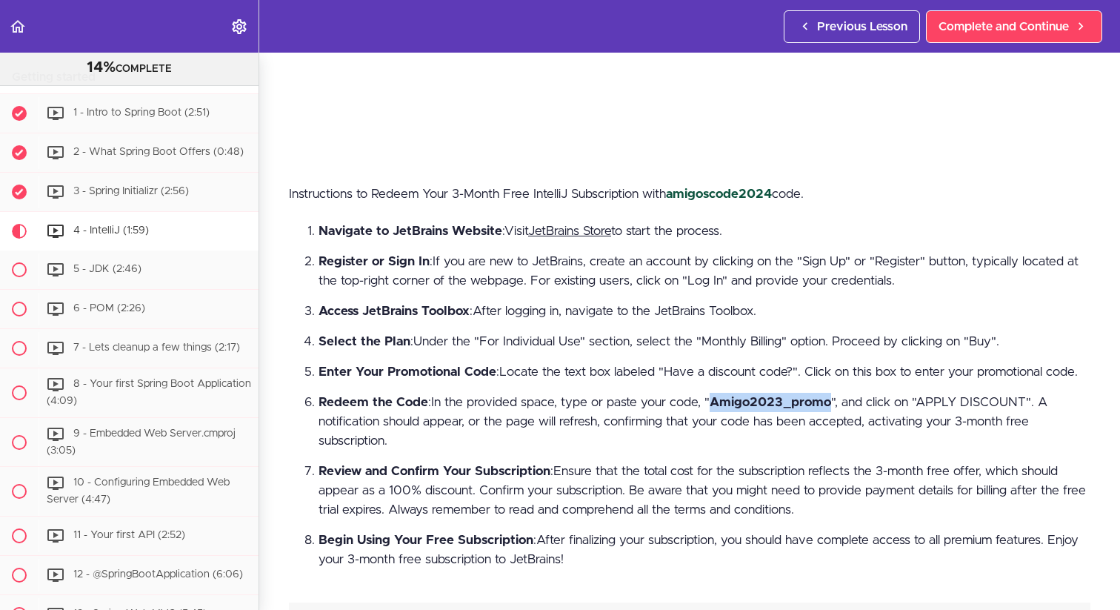
copy strong "Amigo2023_promo"
drag, startPoint x: 711, startPoint y: 400, endPoint x: 828, endPoint y: 400, distance: 117.1
click at [828, 400] on strong "Amigo2023_promo" at bounding box center [771, 402] width 122 height 13
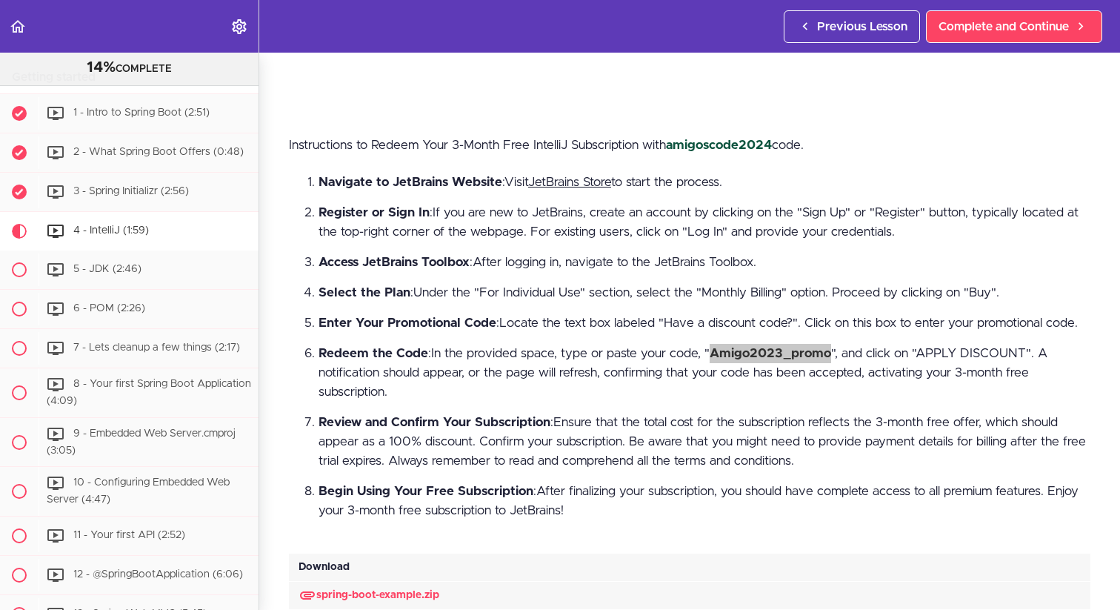
scroll to position [460, 0]
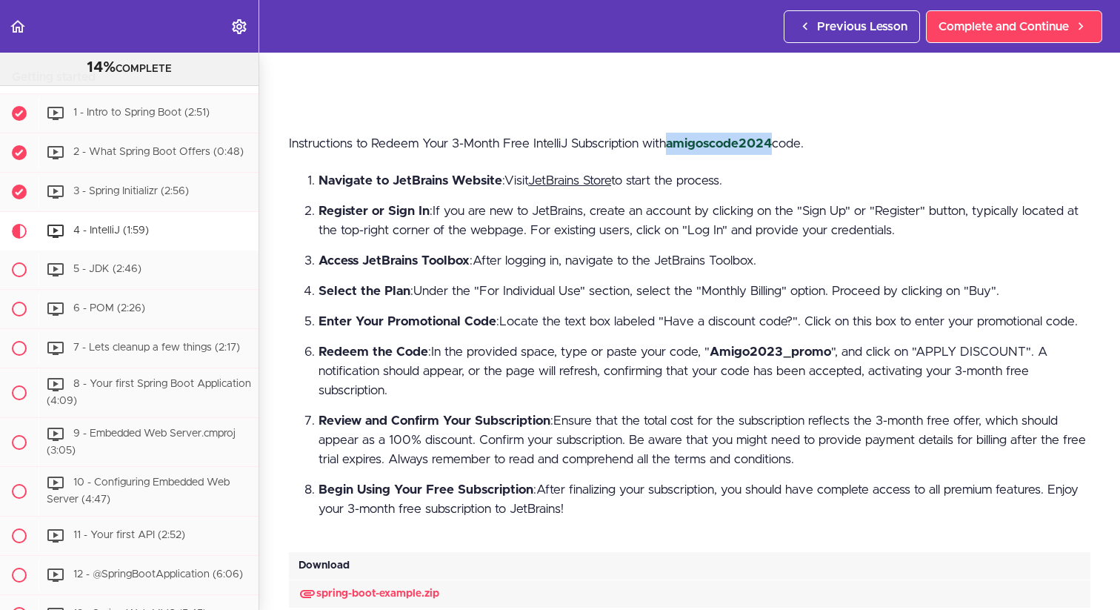
drag, startPoint x: 671, startPoint y: 147, endPoint x: 775, endPoint y: 150, distance: 103.8
click at [777, 150] on p "Instructions to Redeem Your 3-Month Free IntelliJ Subscription with amigoscode2…" at bounding box center [690, 144] width 802 height 22
copy p "amigoscode2024"
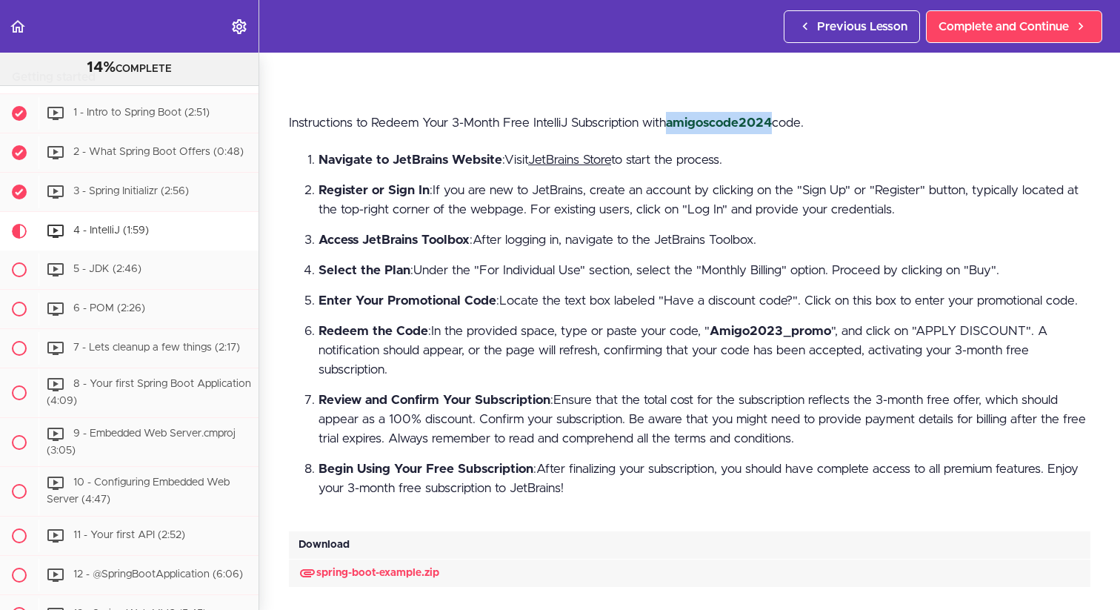
scroll to position [486, 0]
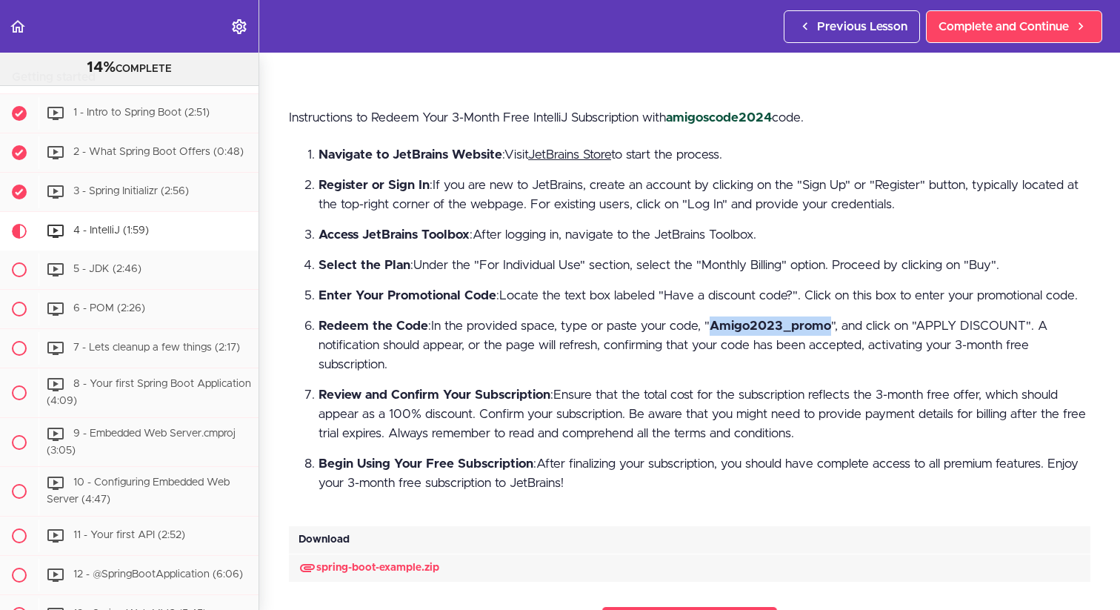
drag, startPoint x: 713, startPoint y: 330, endPoint x: 833, endPoint y: 331, distance: 120.0
click at [833, 331] on li "Redeem the Code : In the provided space, type or paste your code, " Amigo2023_p…" at bounding box center [705, 345] width 772 height 58
copy strong "Amigo2023_promo"
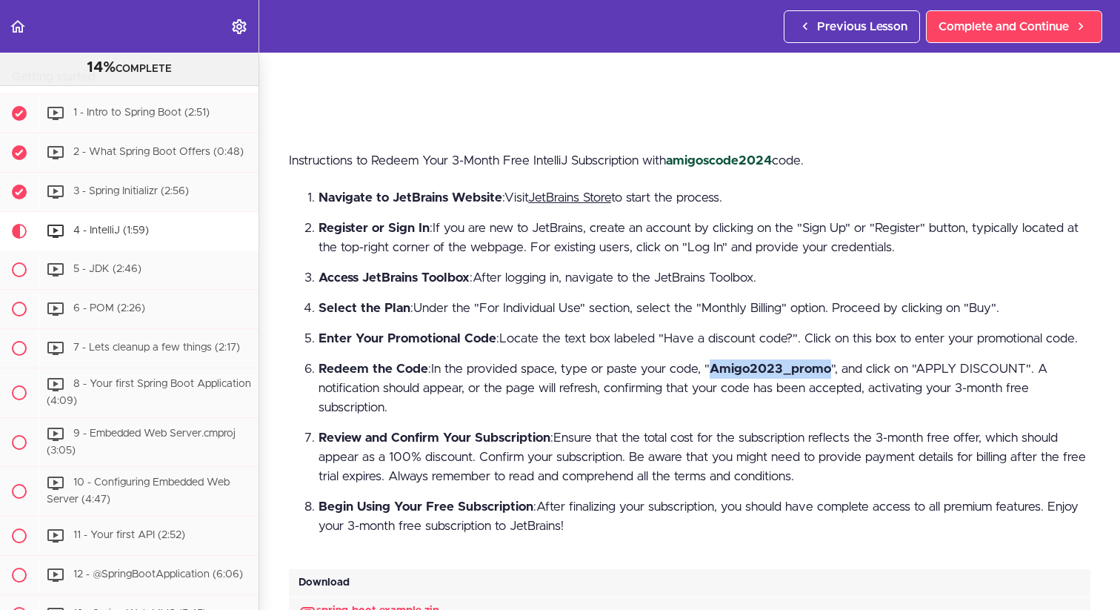
scroll to position [0, 0]
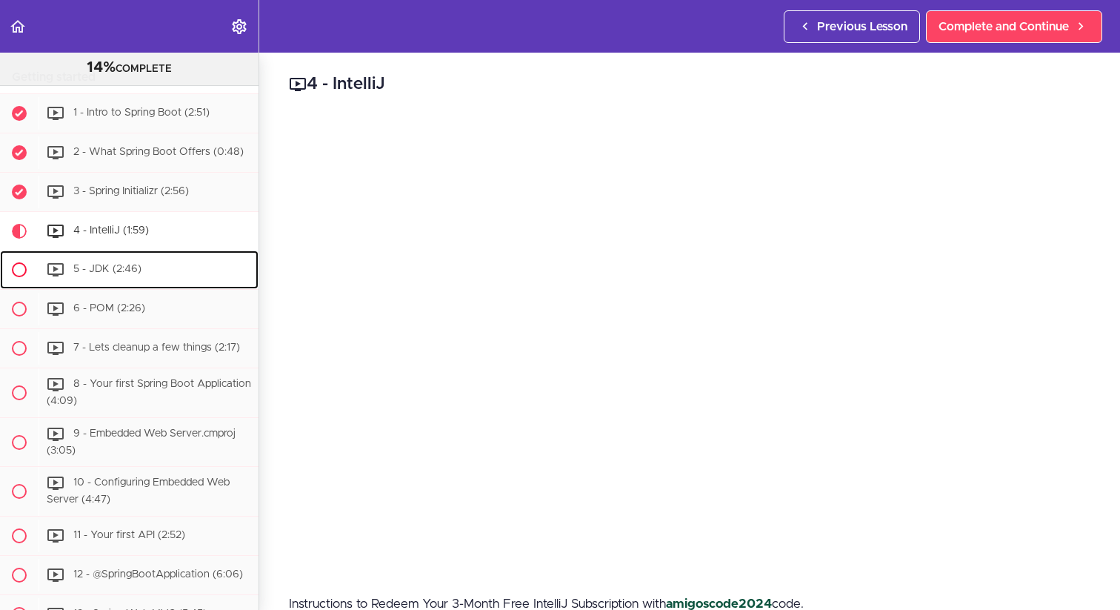
click at [164, 274] on div "5 - JDK (2:46)" at bounding box center [149, 269] width 220 height 33
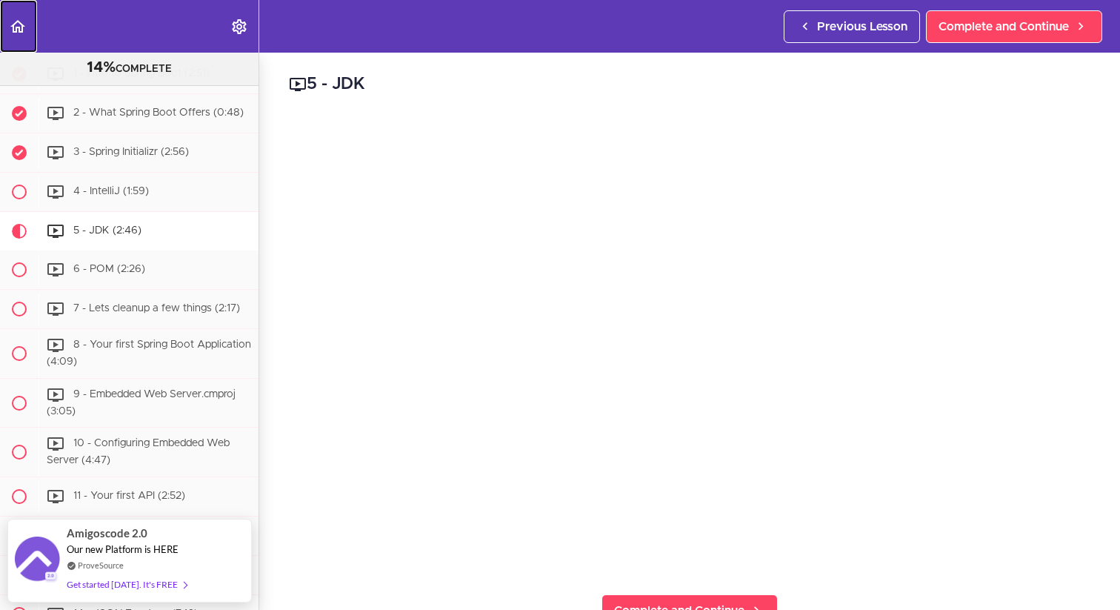
click at [21, 20] on icon "Back to course curriculum" at bounding box center [18, 27] width 18 height 18
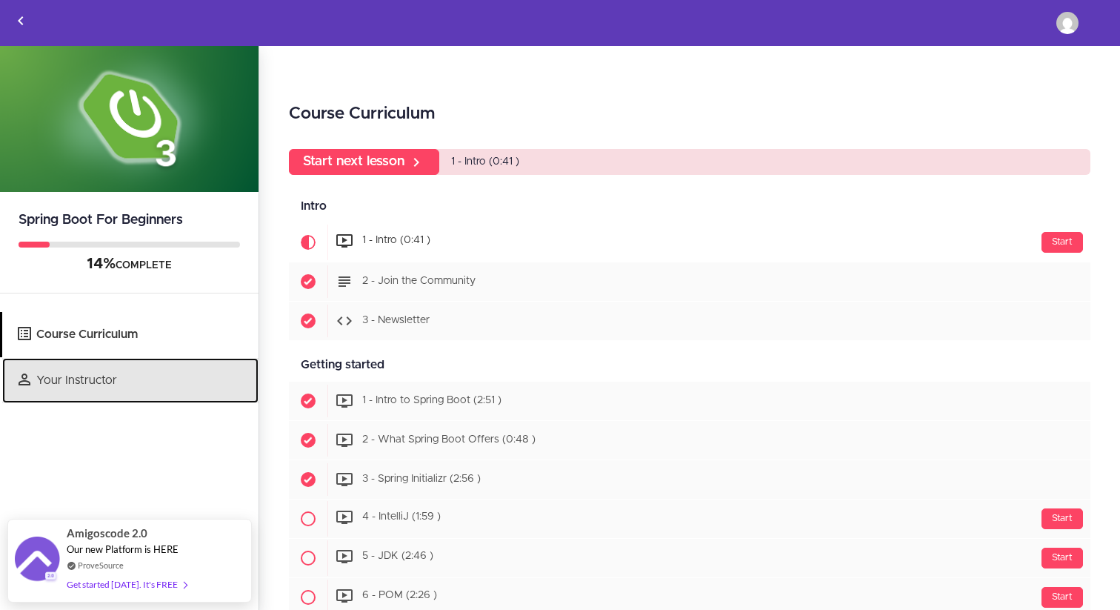
click at [131, 375] on link "Your Instructor" at bounding box center [130, 380] width 256 height 45
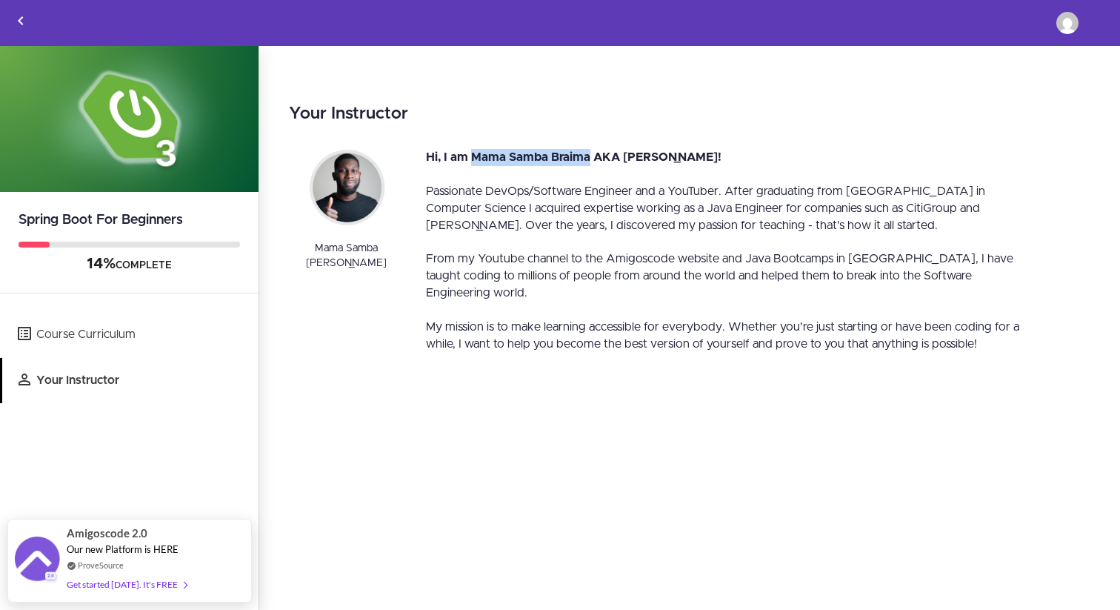
drag, startPoint x: 474, startPoint y: 158, endPoint x: 591, endPoint y: 159, distance: 117.1
click at [591, 159] on span "Hi, I am Mama Samba Braima AKA [PERSON_NAME]!" at bounding box center [574, 157] width 296 height 12
drag, startPoint x: 296, startPoint y: 251, endPoint x: 381, endPoint y: 253, distance: 84.5
click at [381, 253] on div "Mama Samba [PERSON_NAME]" at bounding box center [346, 256] width 115 height 30
copy div "Mama Samba Brai"
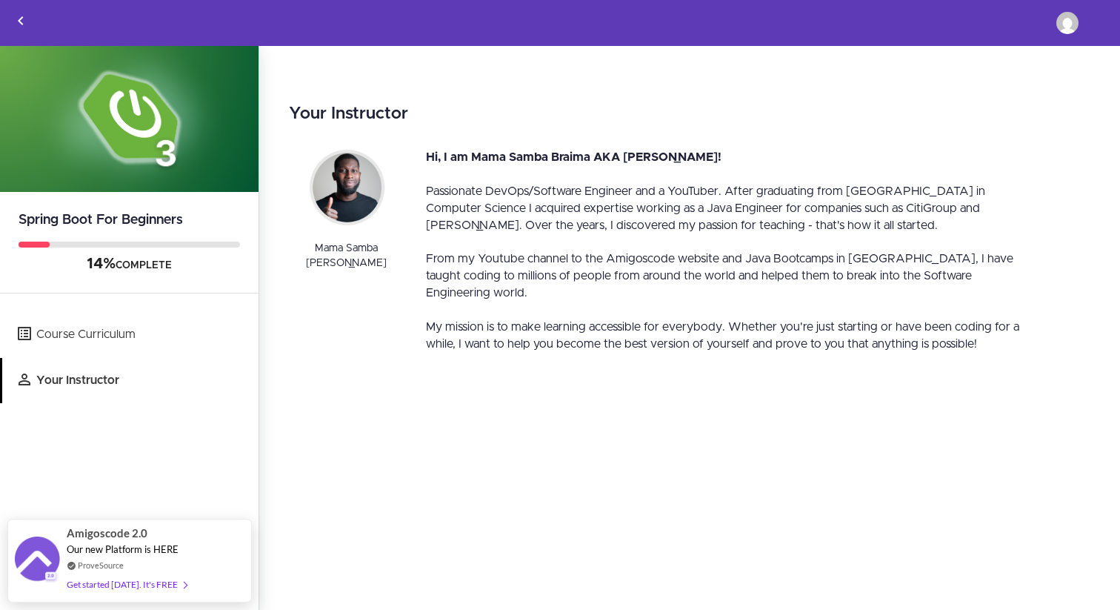
click at [358, 264] on div "Mama Samba [PERSON_NAME]" at bounding box center [346, 256] width 115 height 30
drag, startPoint x: 296, startPoint y: 250, endPoint x: 364, endPoint y: 262, distance: 68.5
click at [364, 262] on div "Mama Samba [PERSON_NAME]" at bounding box center [346, 256] width 115 height 30
copy div "Mama Samba [PERSON_NAME]"
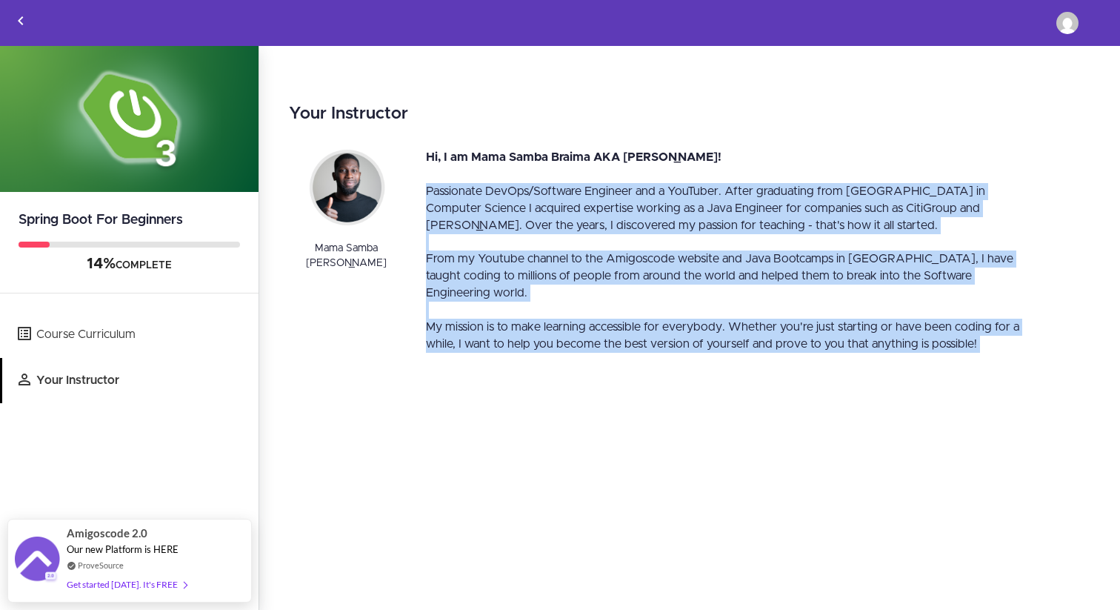
drag, startPoint x: 425, startPoint y: 193, endPoint x: 519, endPoint y: 417, distance: 243.4
click at [520, 417] on div "Your Instructor Mama Samba [PERSON_NAME] Hi, I am Mama Samba Braima AKA [PERSON…" at bounding box center [689, 328] width 861 height 565
copy div "Passionate DevOps/Software Engineer and a YouTuber. After graduating from [GEOG…"
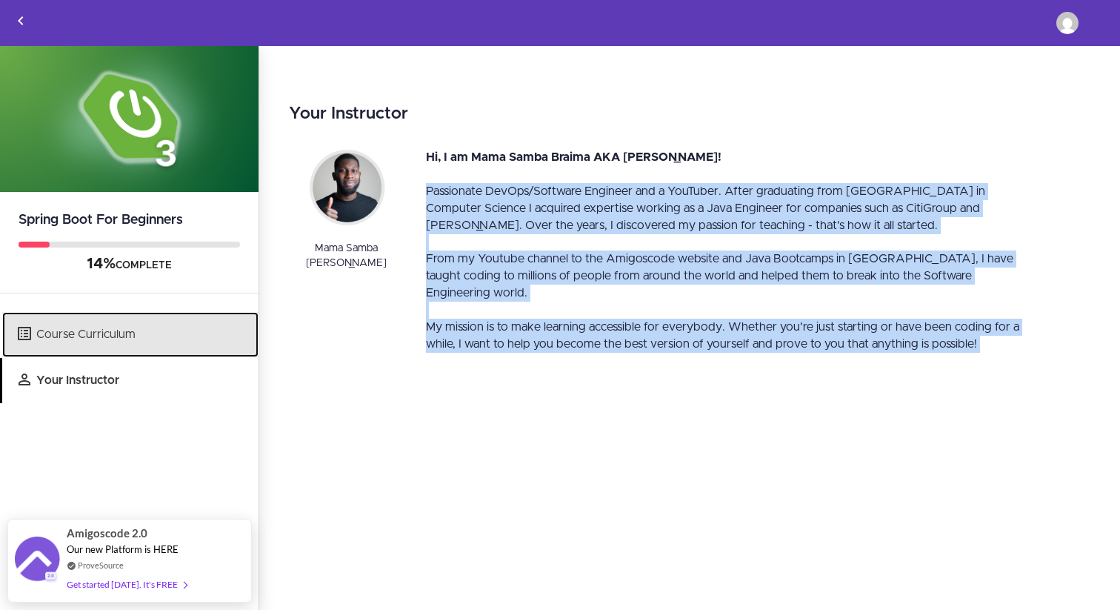
click at [123, 330] on link "Course Curriculum" at bounding box center [130, 334] width 256 height 45
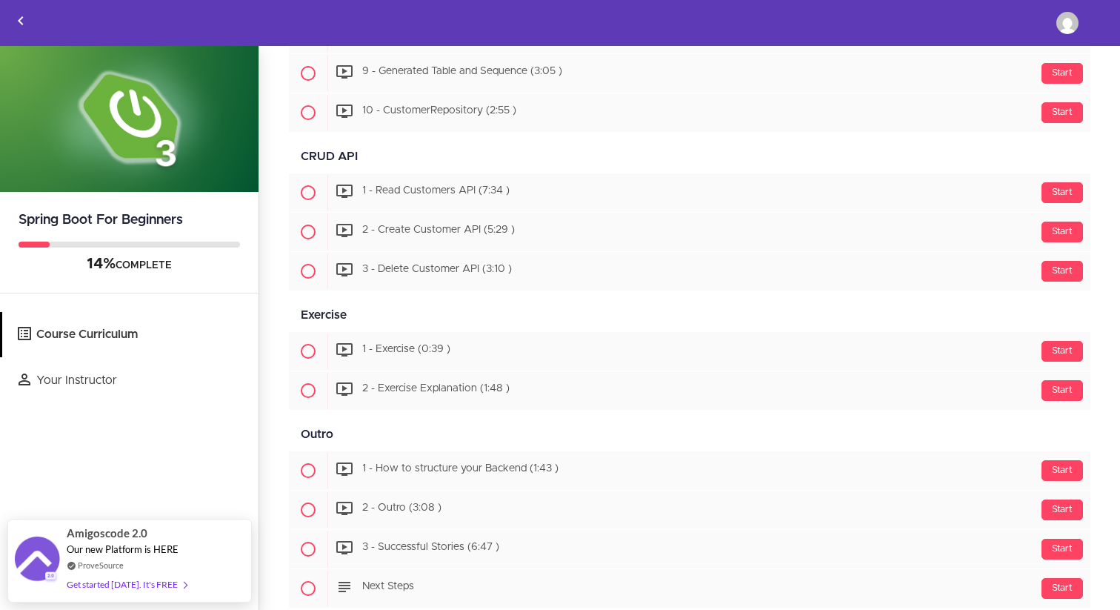
scroll to position [1291, 0]
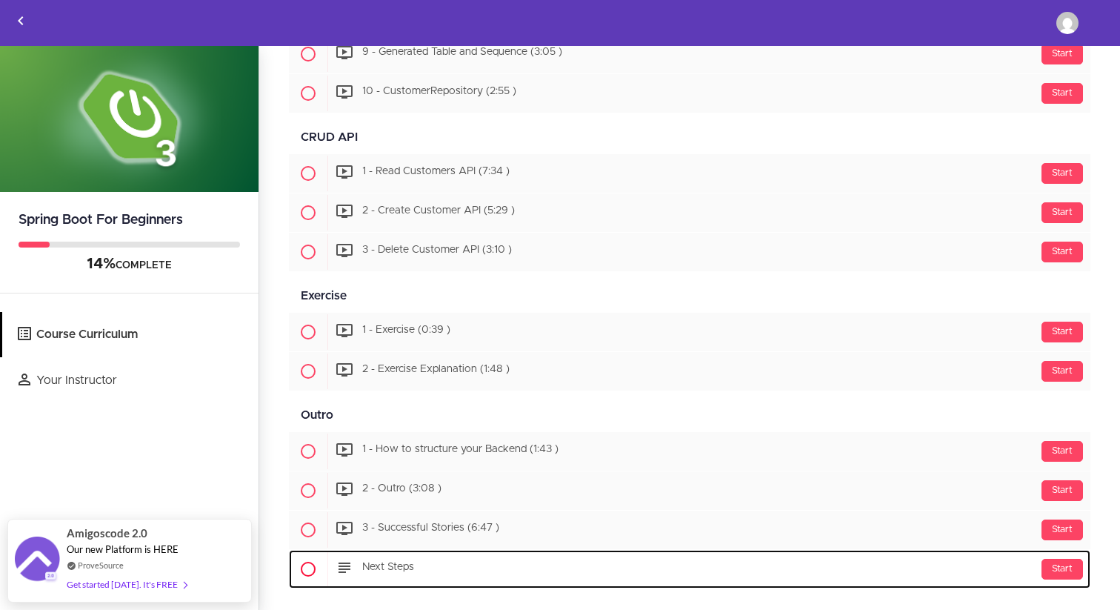
click at [453, 565] on div "Start Next Steps" at bounding box center [709, 569] width 763 height 36
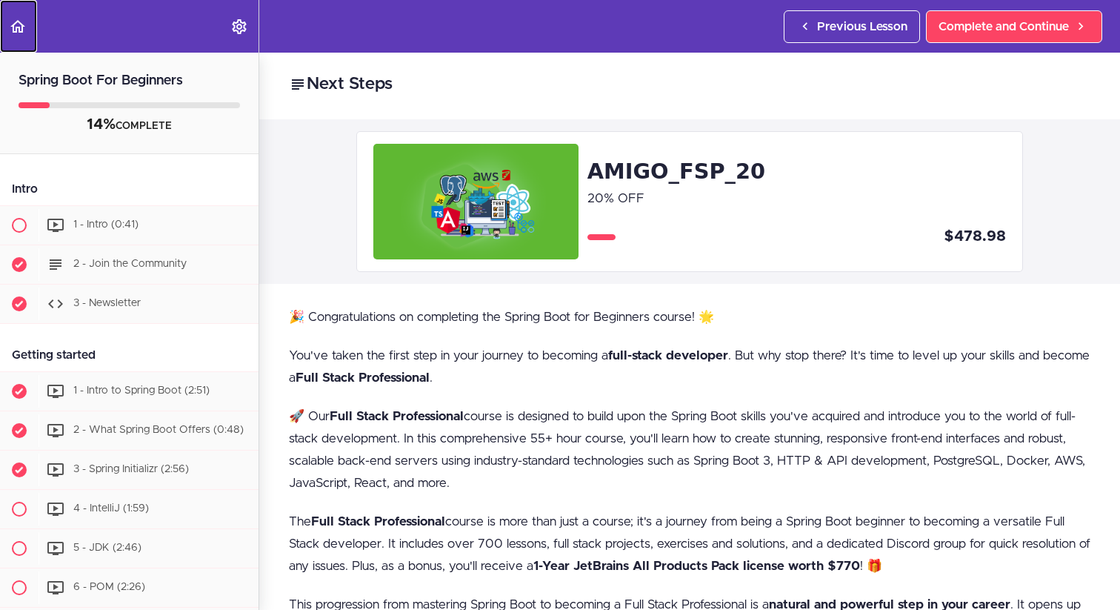
click at [20, 27] on icon "Back to course curriculum" at bounding box center [18, 27] width 18 height 18
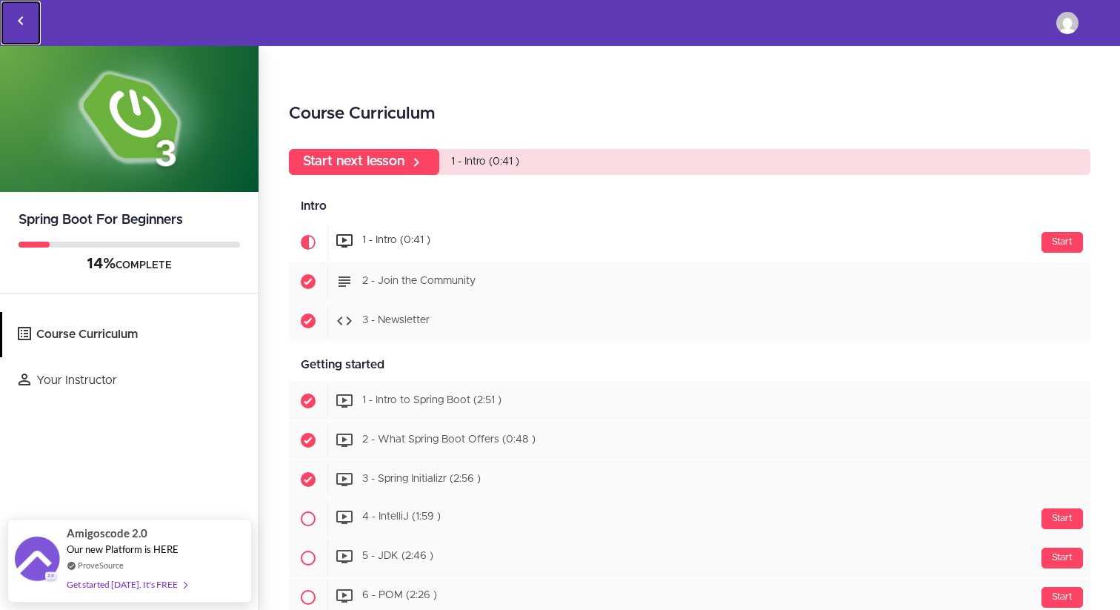
click at [25, 16] on icon "Back to courses" at bounding box center [21, 21] width 18 height 18
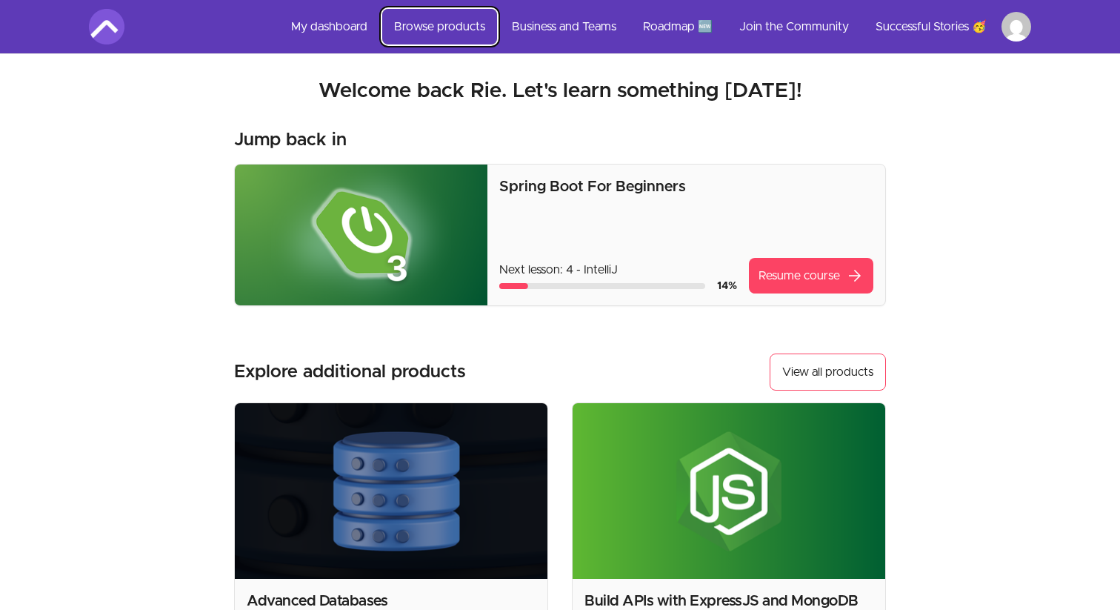
click at [452, 24] on link "Browse products" at bounding box center [439, 27] width 115 height 36
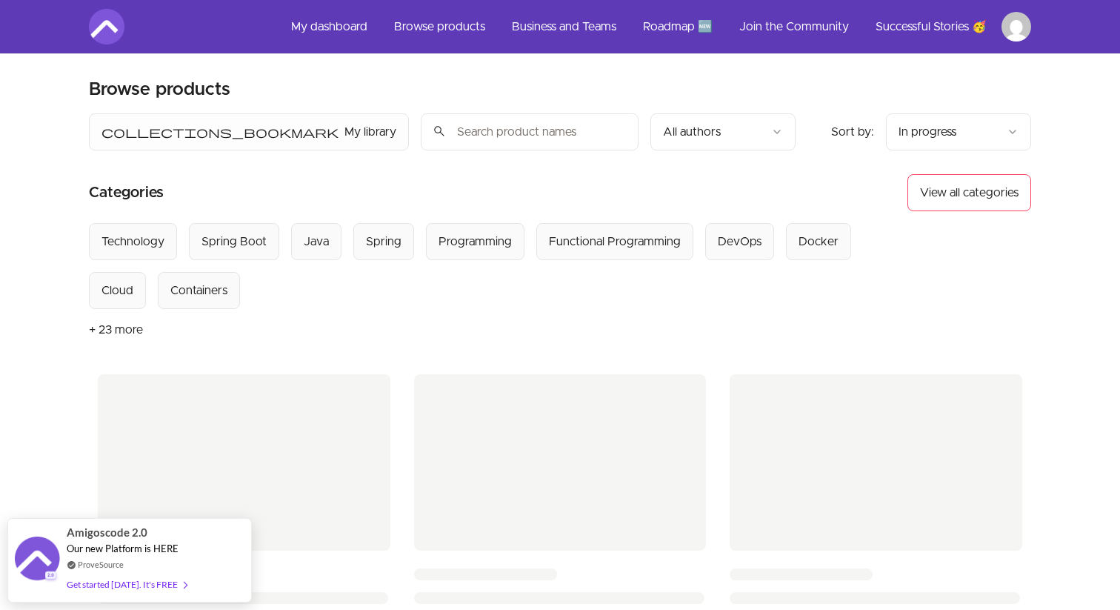
click at [441, 135] on input "search" at bounding box center [530, 131] width 218 height 37
type input "spring boot"
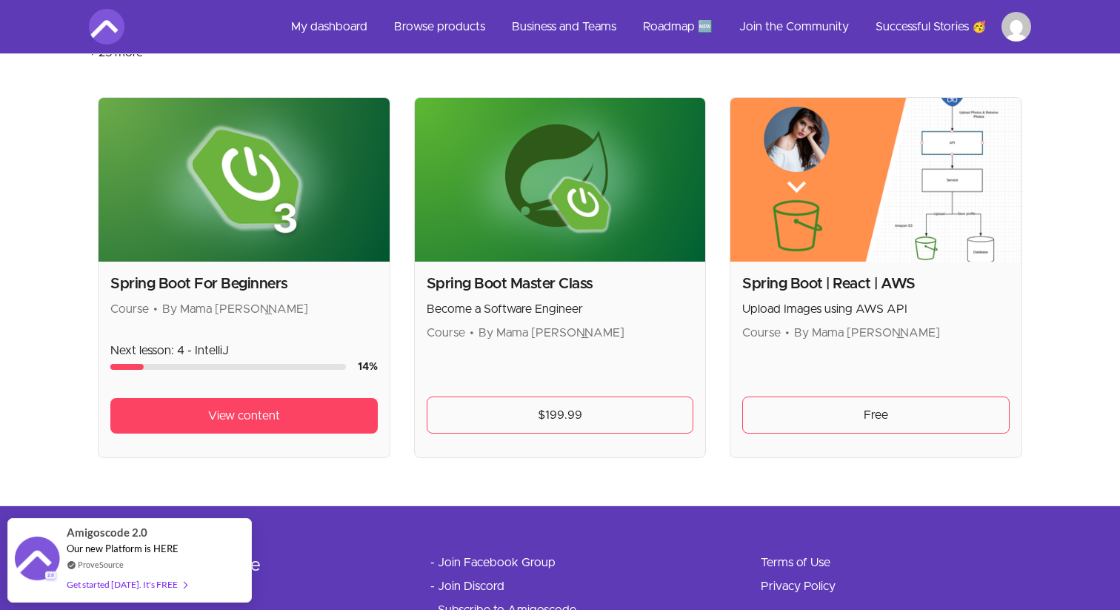
scroll to position [279, 0]
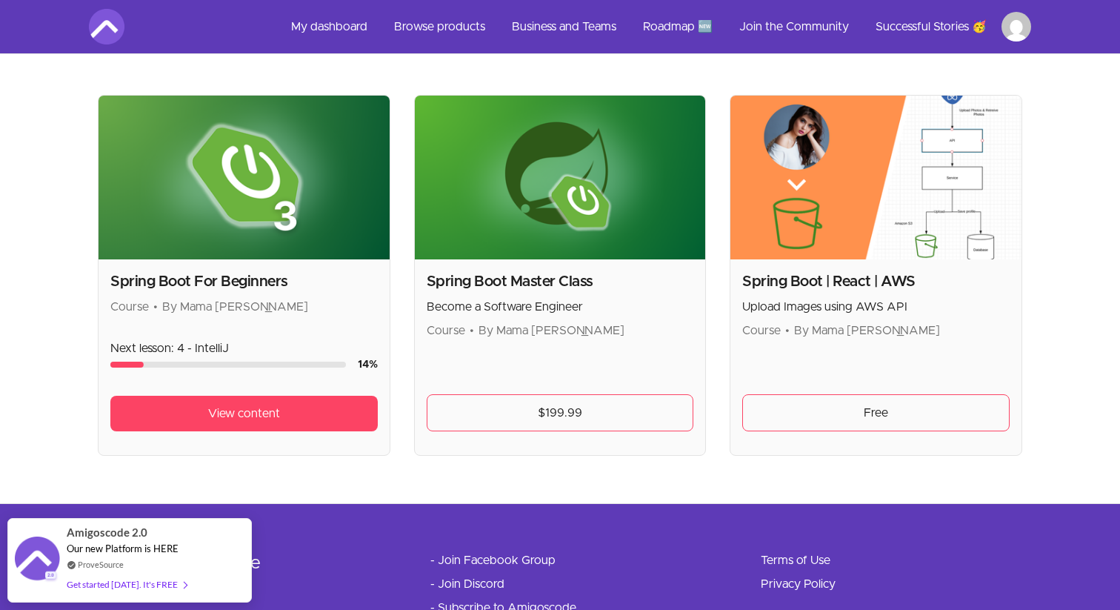
click at [553, 308] on p "Become a Software Engineer" at bounding box center [560, 307] width 267 height 18
click at [551, 184] on img at bounding box center [560, 178] width 291 height 164
click at [574, 401] on link "$199.99" at bounding box center [560, 412] width 267 height 37
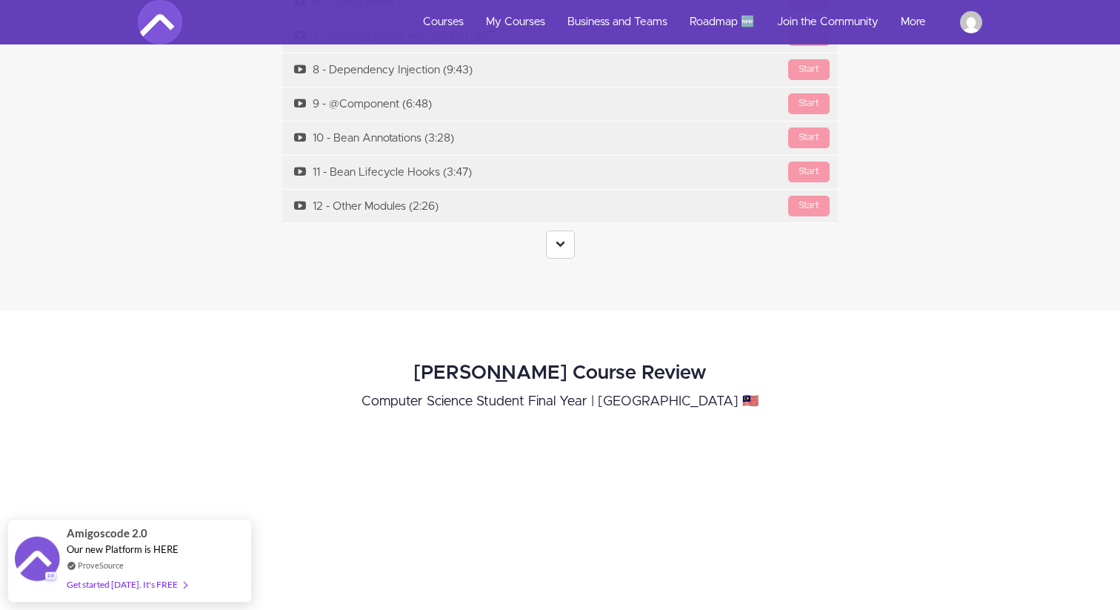
scroll to position [5373, 0]
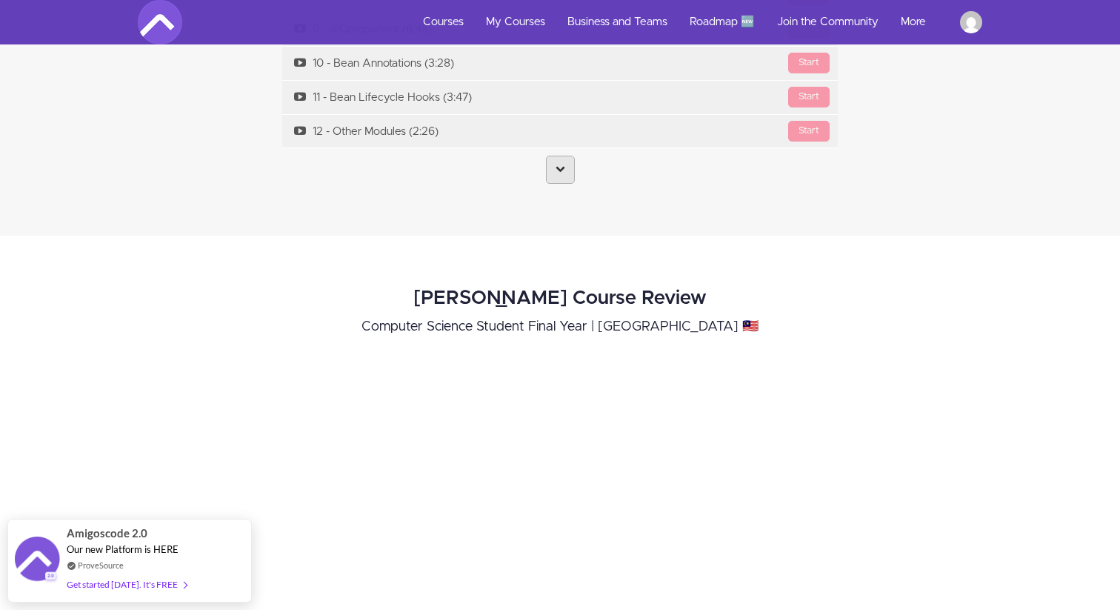
click at [553, 156] on link at bounding box center [560, 170] width 29 height 28
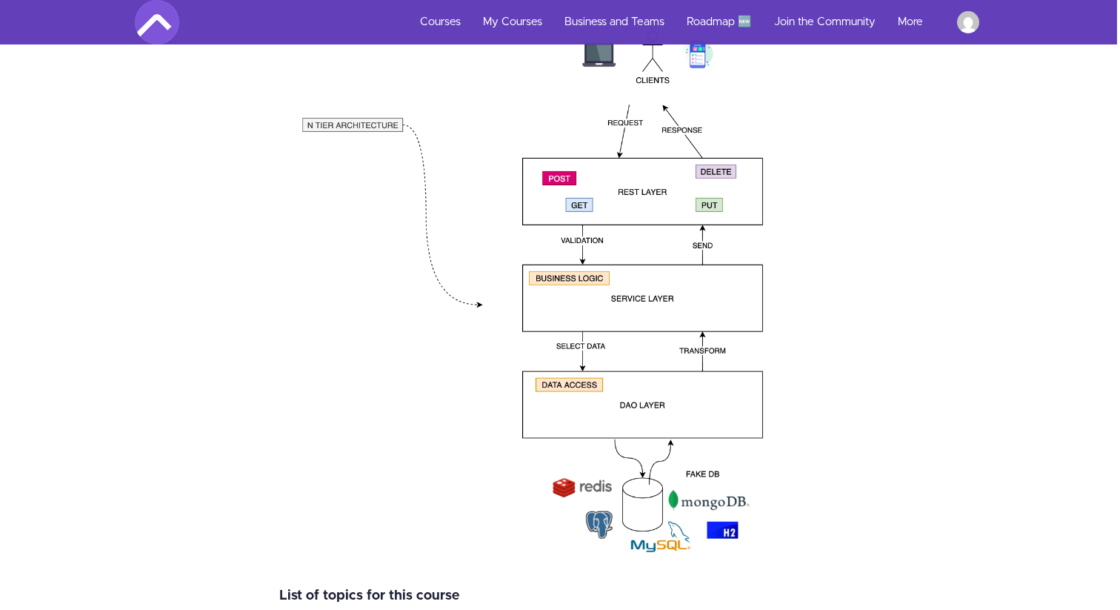
scroll to position [1895, 3]
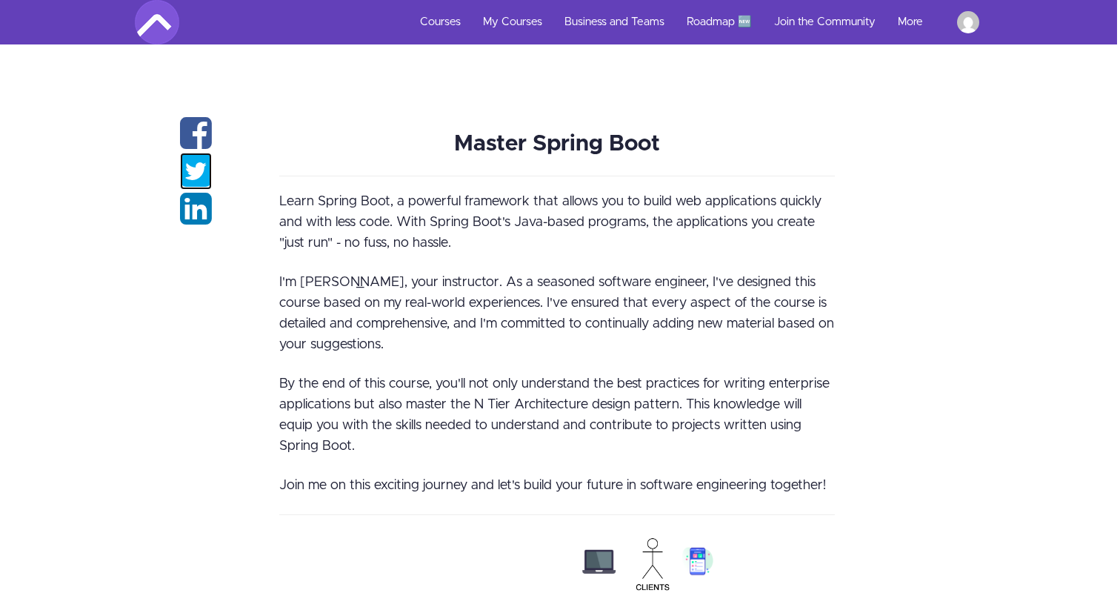
click at [202, 153] on icon "Share on twitter" at bounding box center [196, 171] width 32 height 37
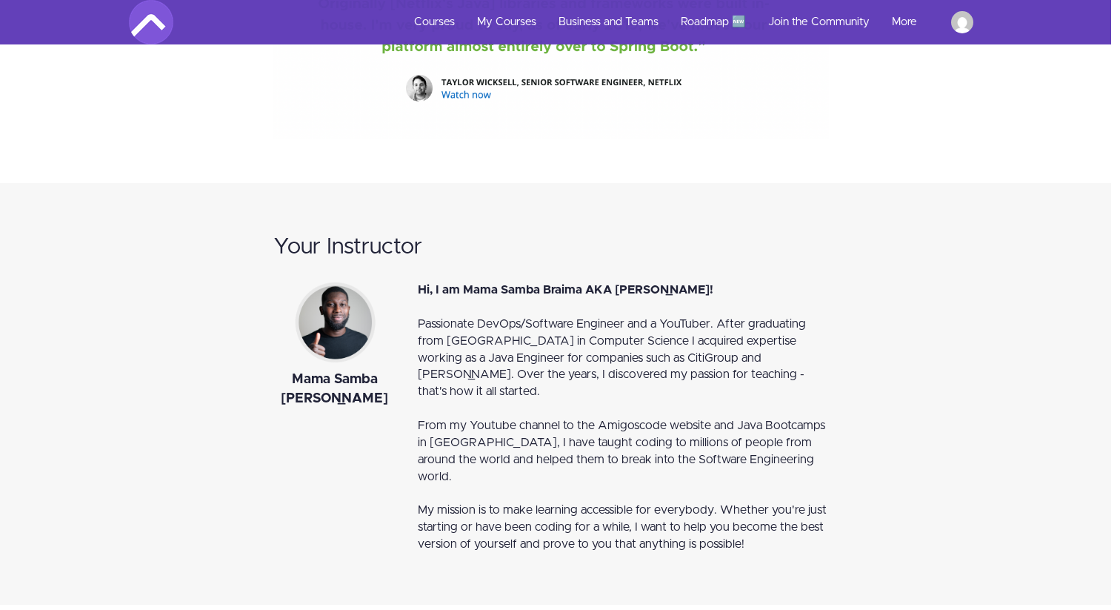
scroll to position [13587, 9]
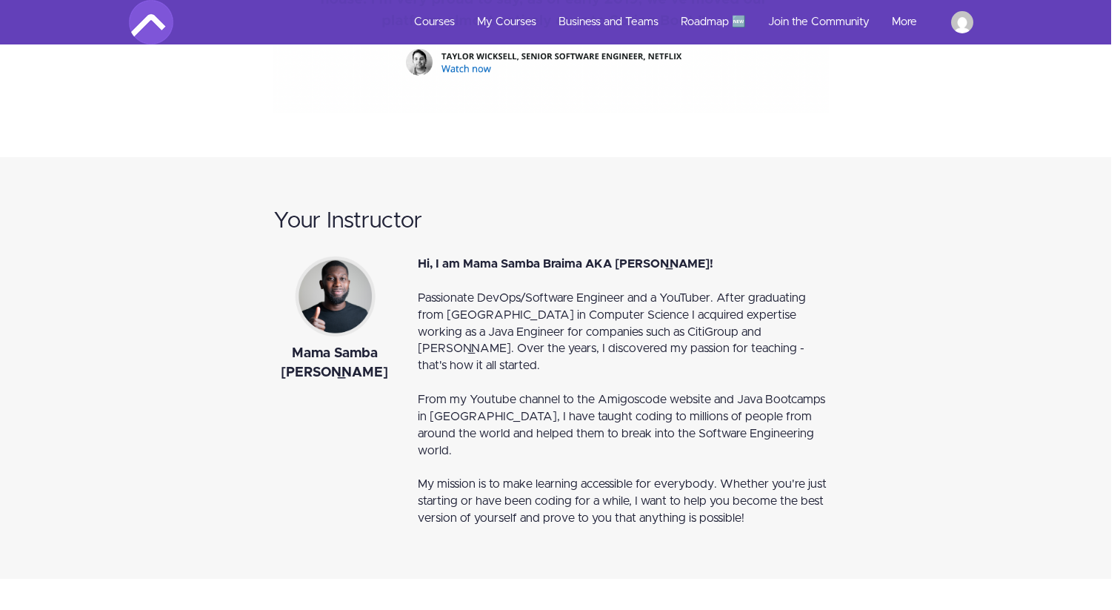
drag, startPoint x: 293, startPoint y: 322, endPoint x: 391, endPoint y: 341, distance: 99.5
click at [392, 345] on div "Mama Samba [PERSON_NAME]" at bounding box center [334, 364] width 122 height 38
copy div "Mama Samba [PERSON_NAME]"
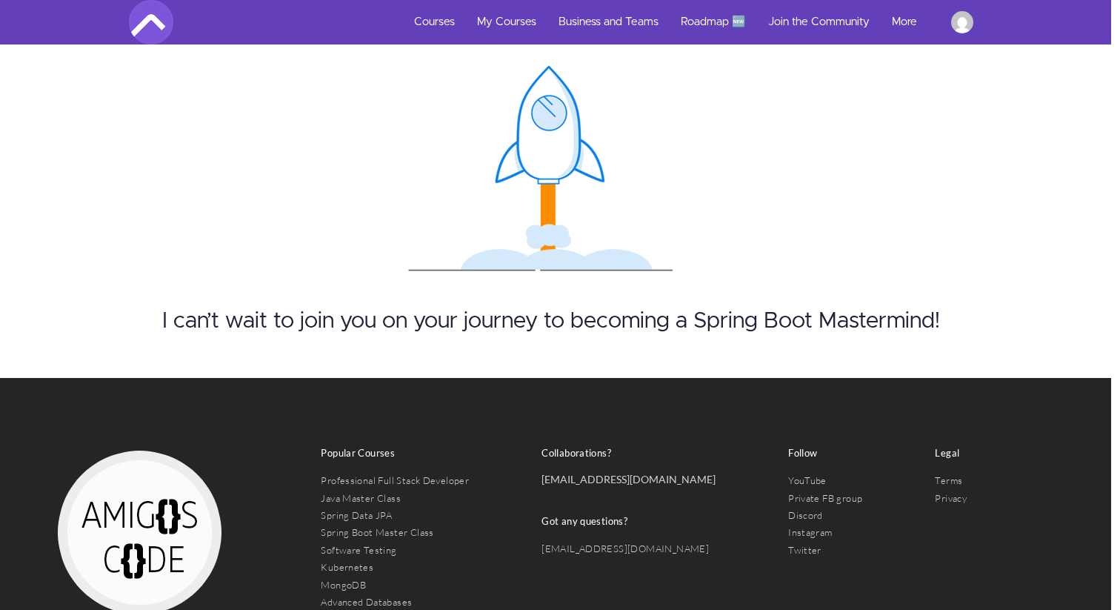
scroll to position [14748, 9]
